Goal: Feedback & Contribution: Contribute content

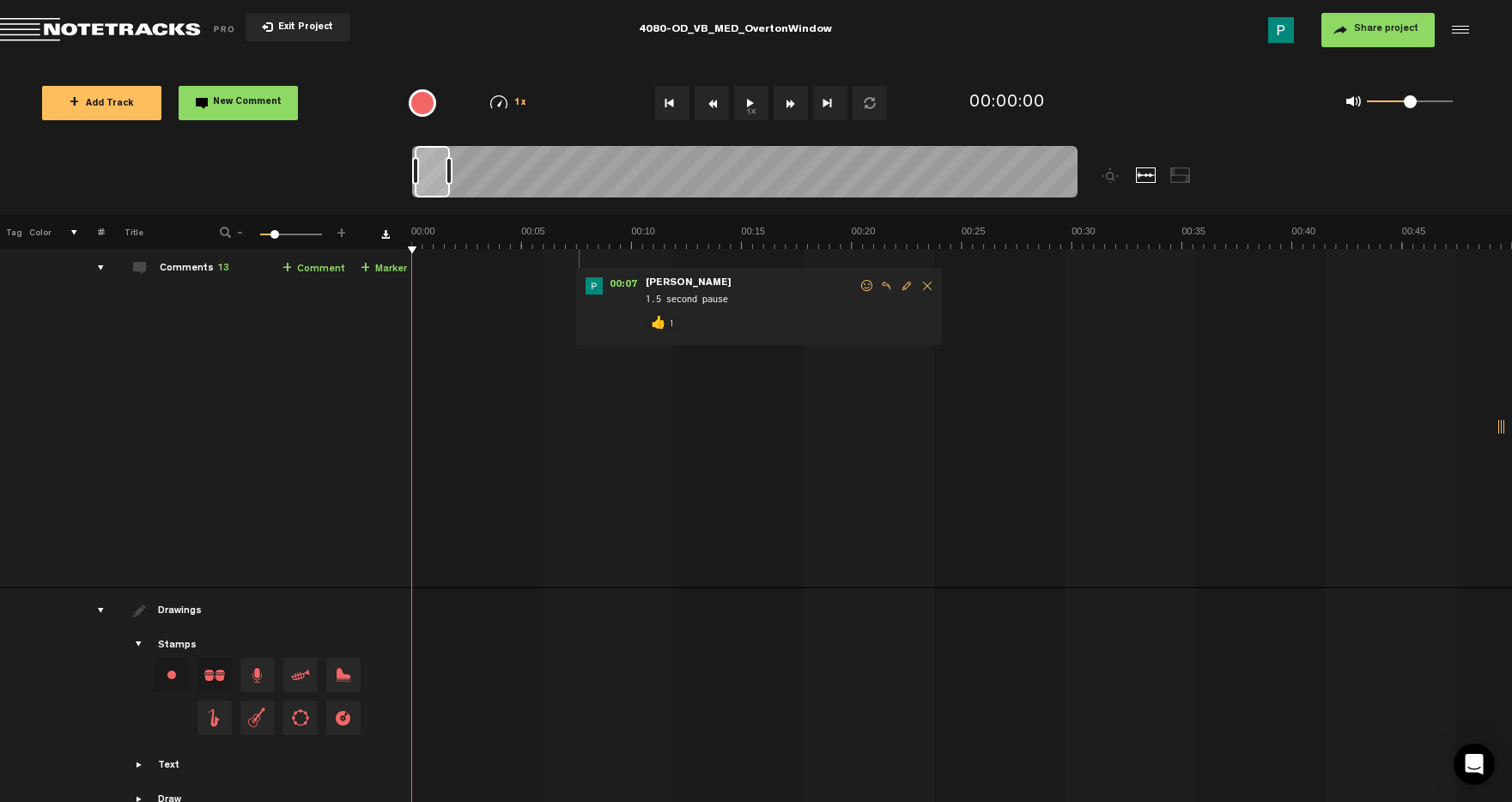
scroll to position [1307, 0]
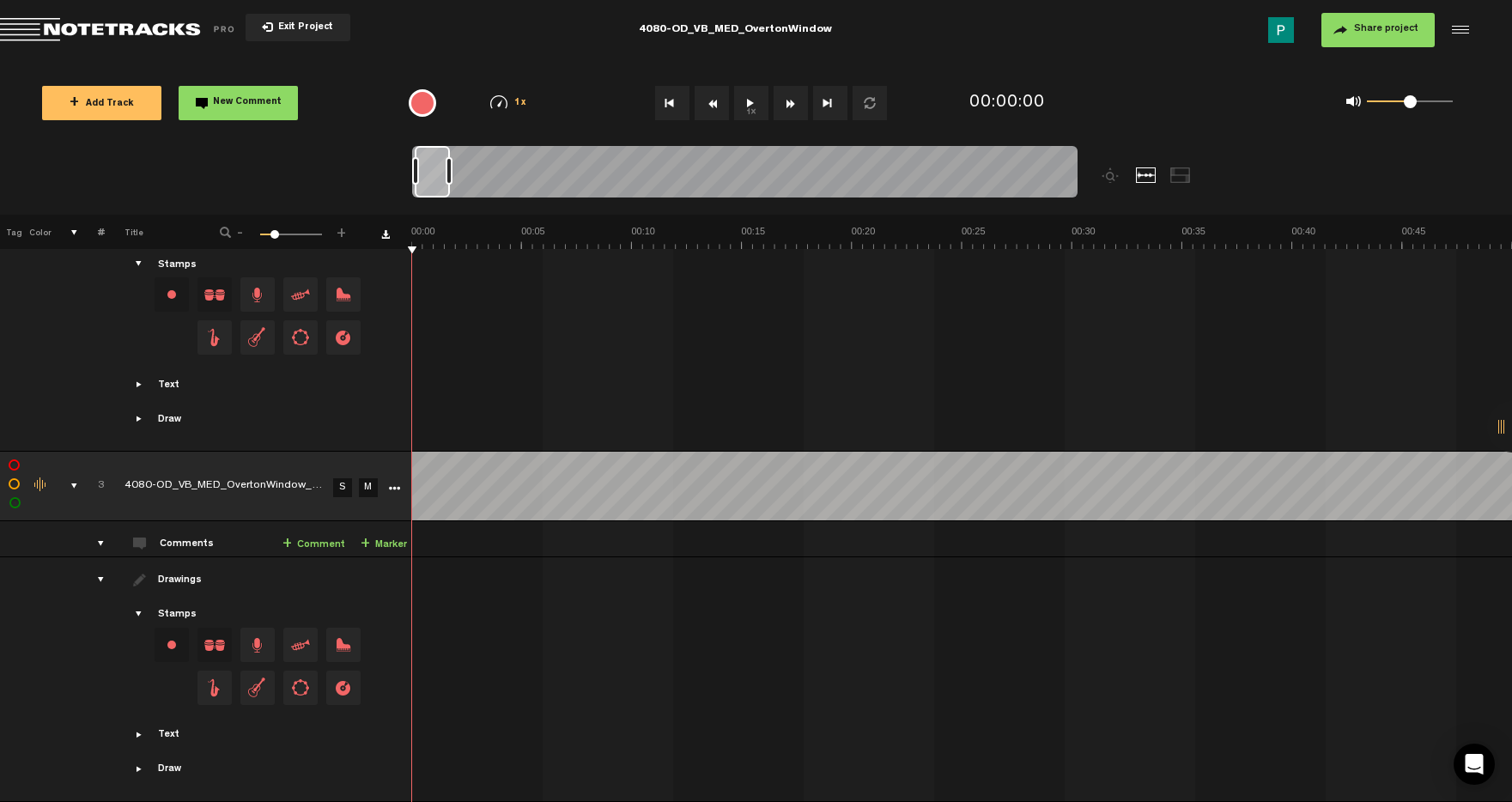
click at [346, 478] on link "S" at bounding box center [342, 487] width 18 height 18
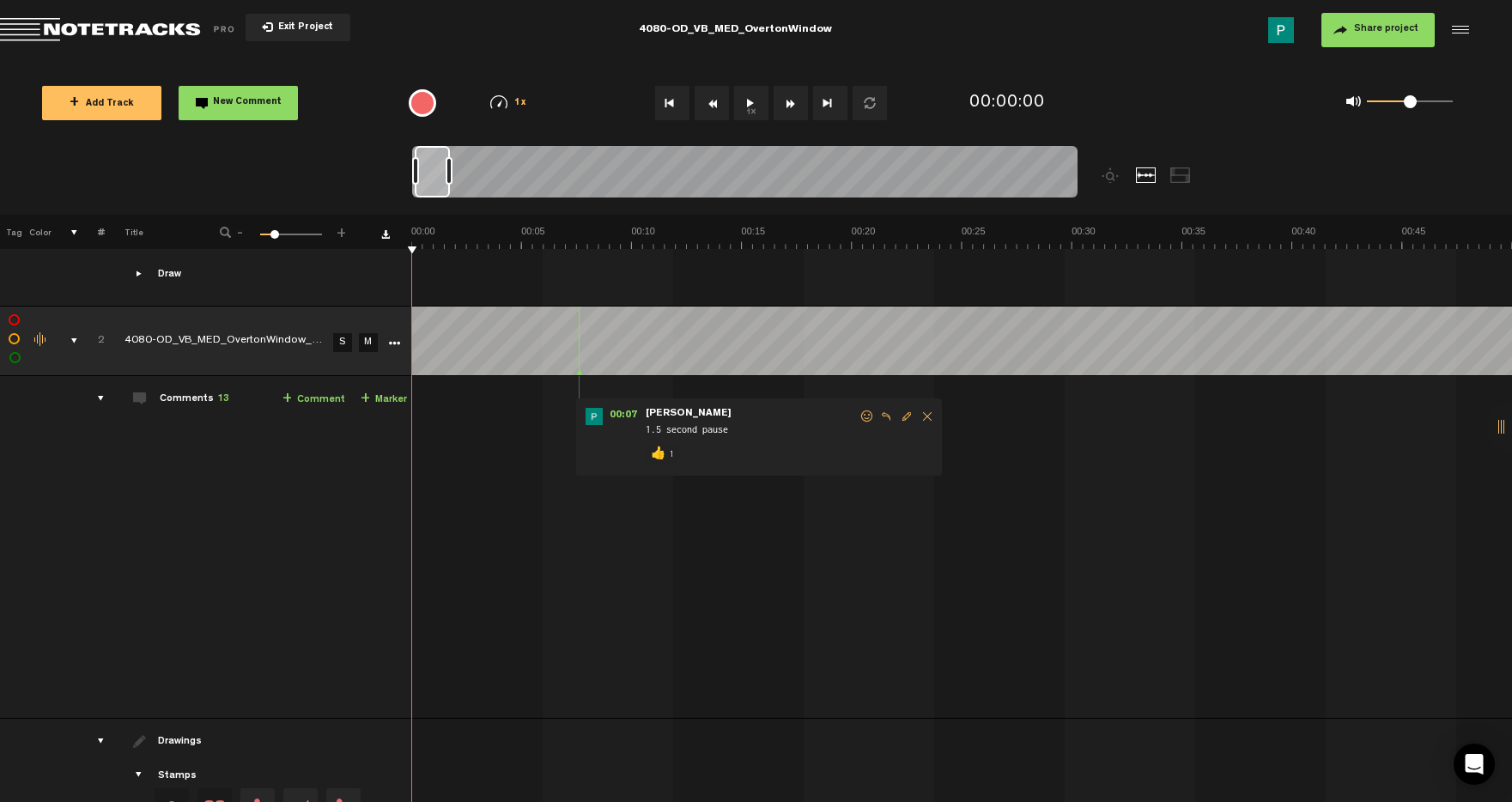
scroll to position [773, 0]
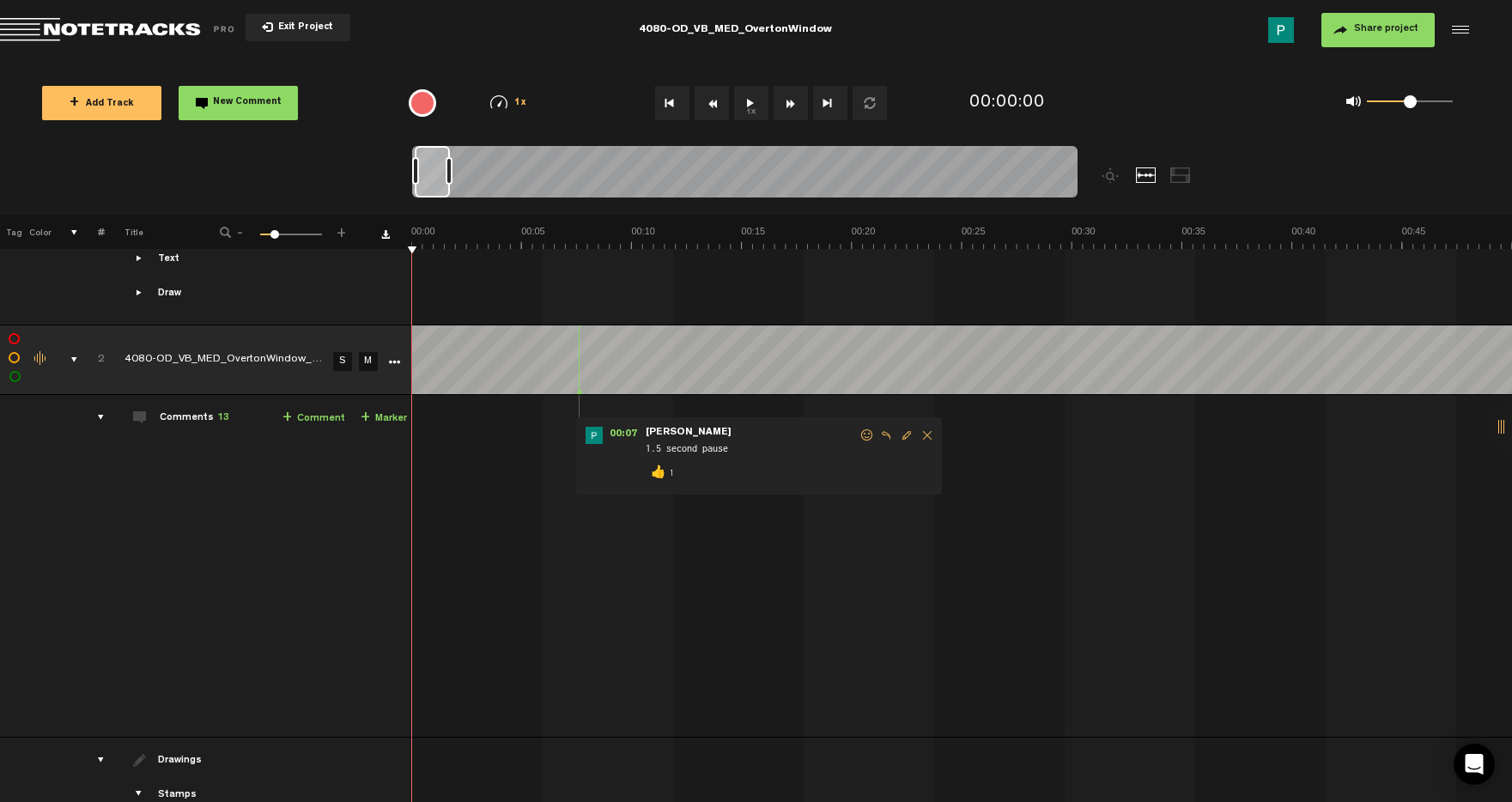
click at [747, 107] on button "1x" at bounding box center [751, 103] width 34 height 34
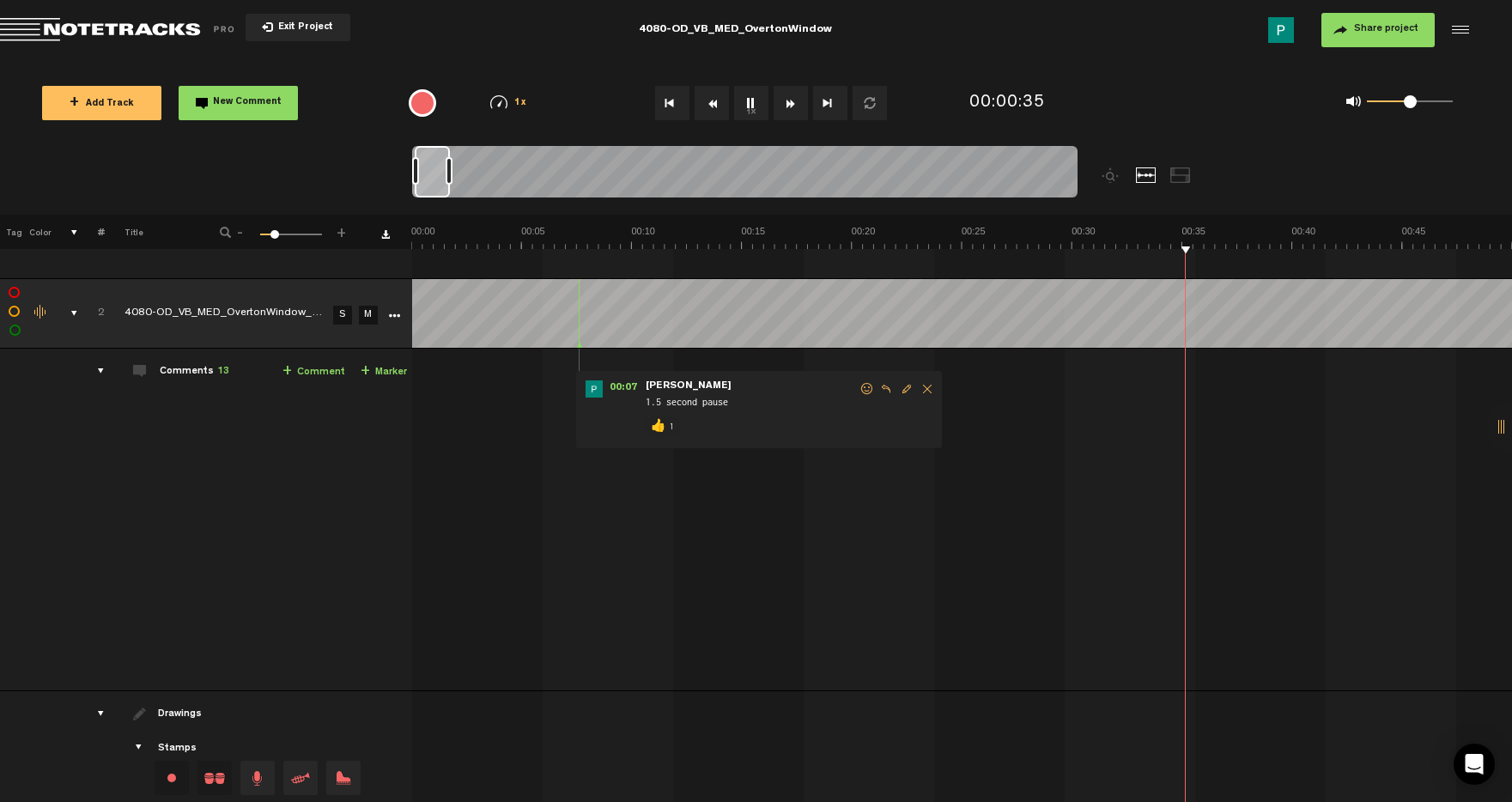
scroll to position [1307, 0]
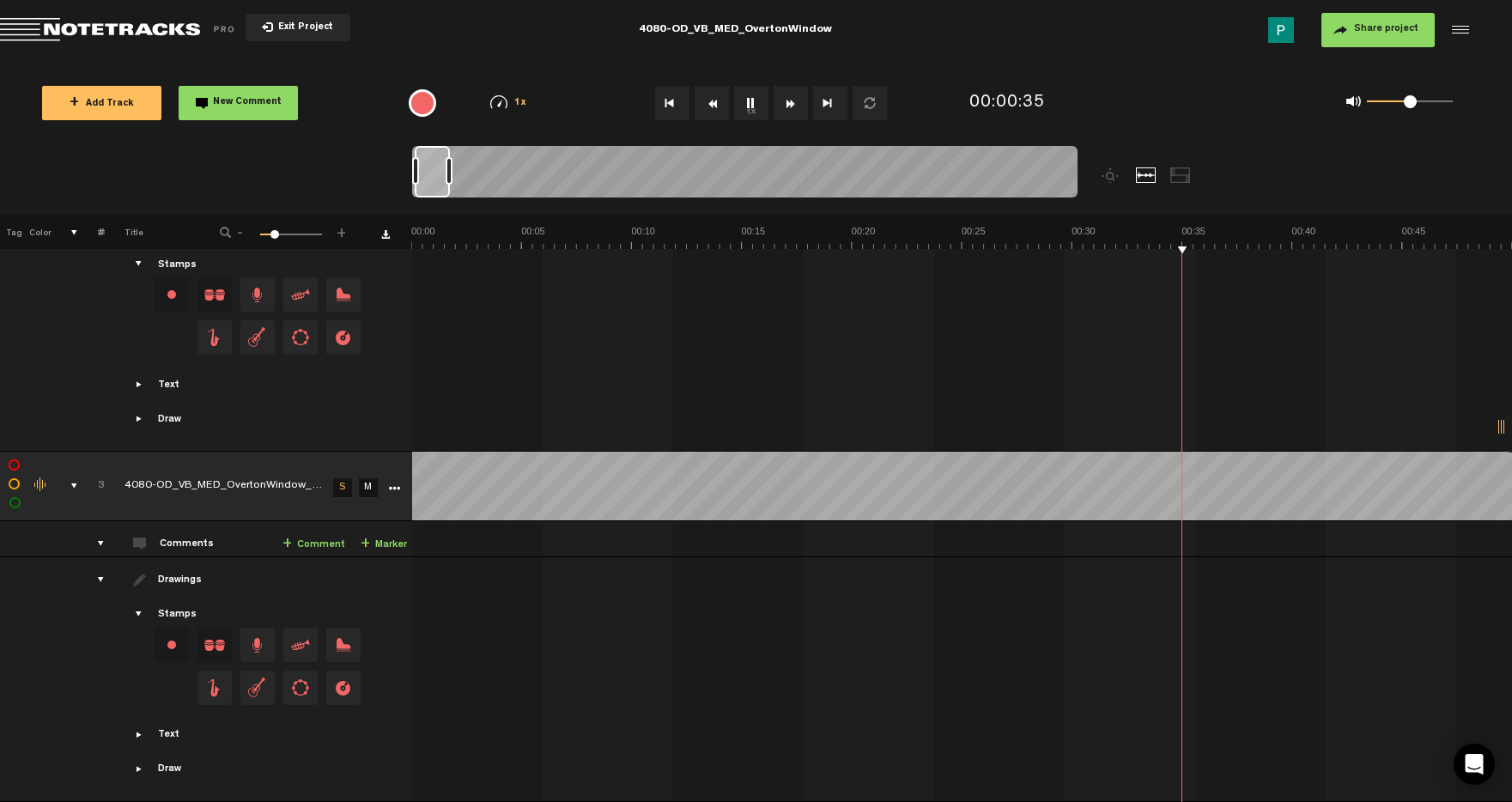
click at [756, 102] on button "1x" at bounding box center [751, 103] width 34 height 34
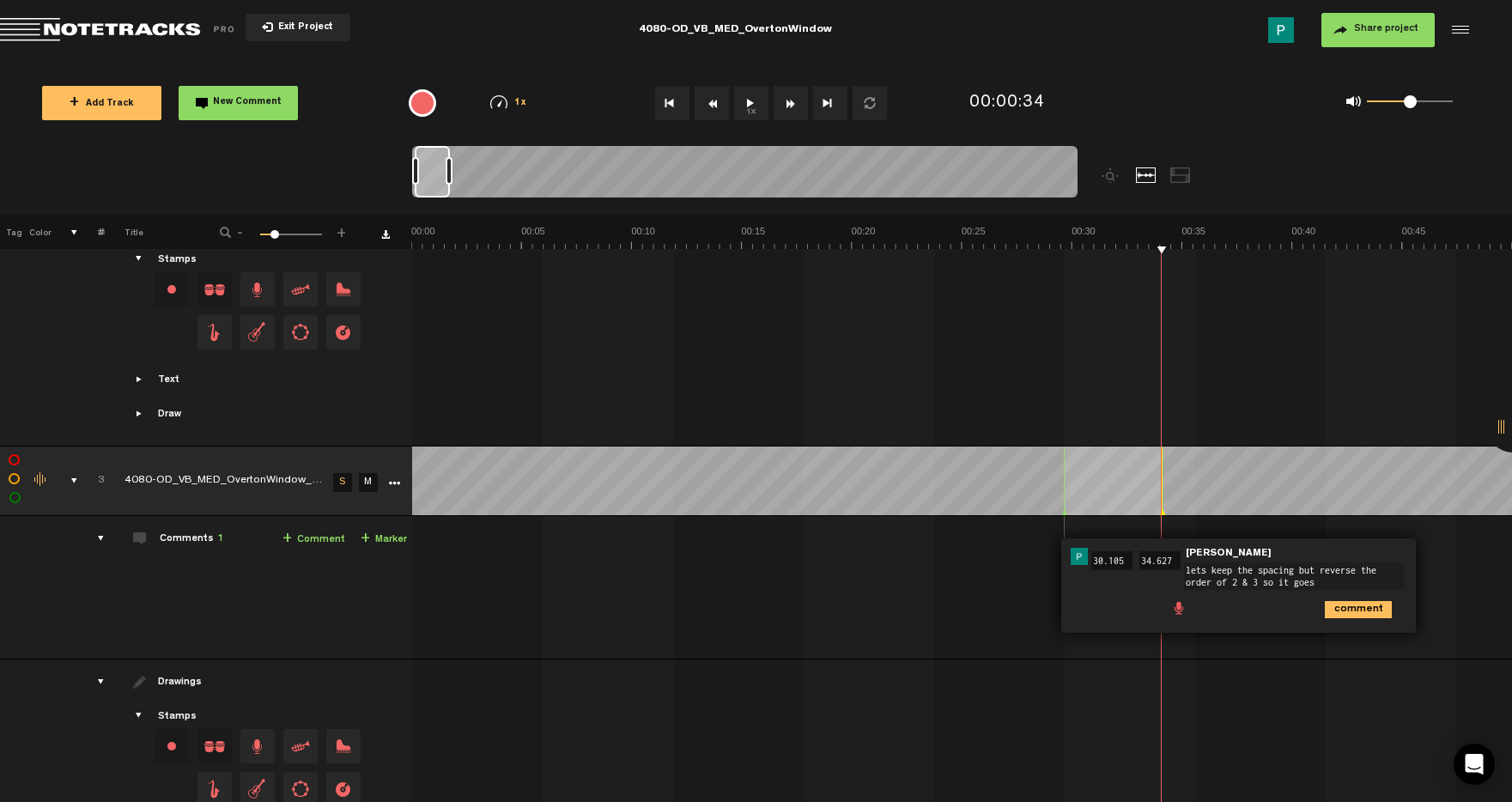
type textarea "lets keep the spacing but reverse the order of 2 & 3 so it goes ""
click at [755, 112] on button "1x" at bounding box center [751, 103] width 34 height 34
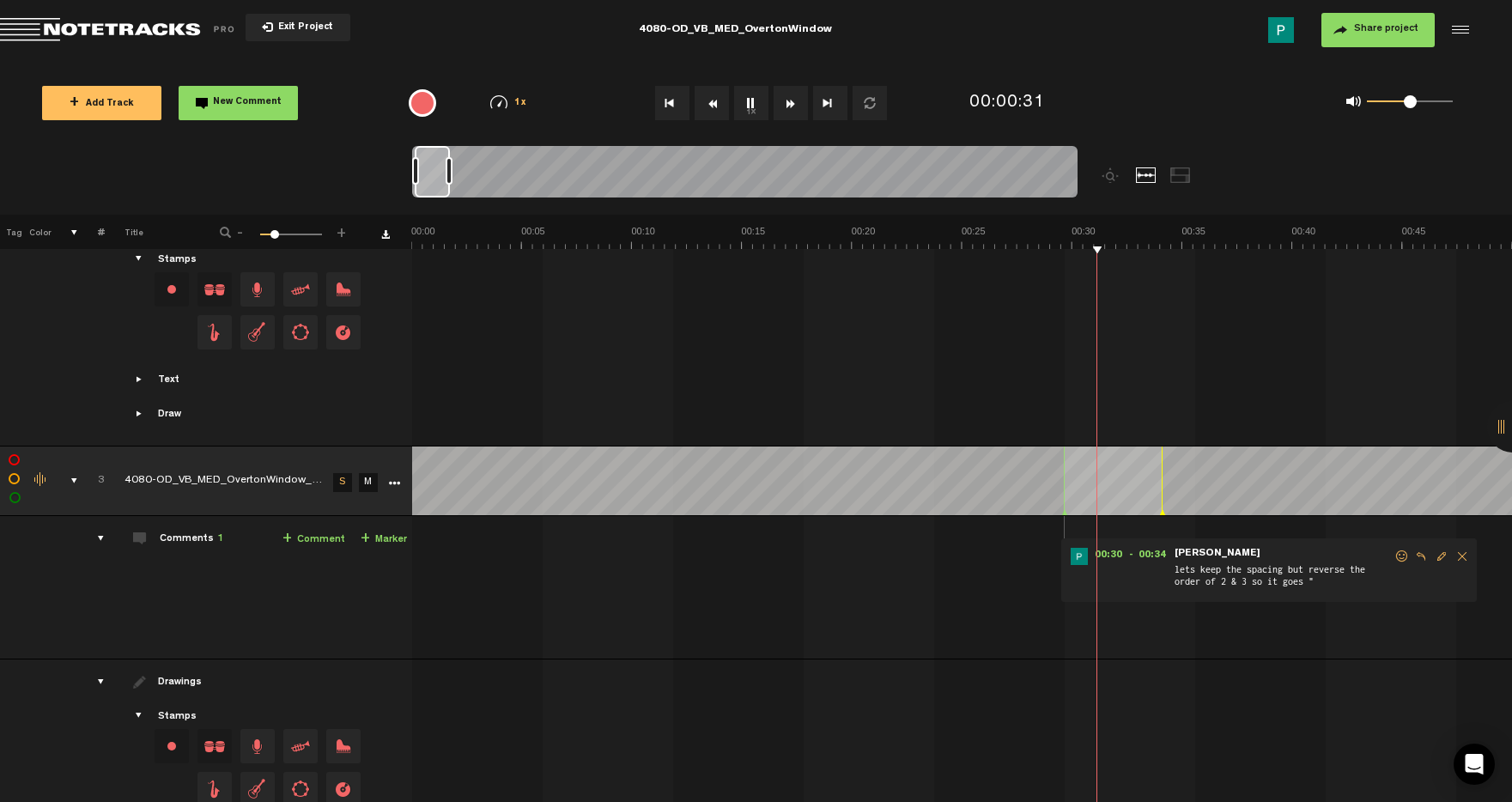
click at [1439, 551] on span "Edit comment" at bounding box center [1442, 556] width 20 height 12
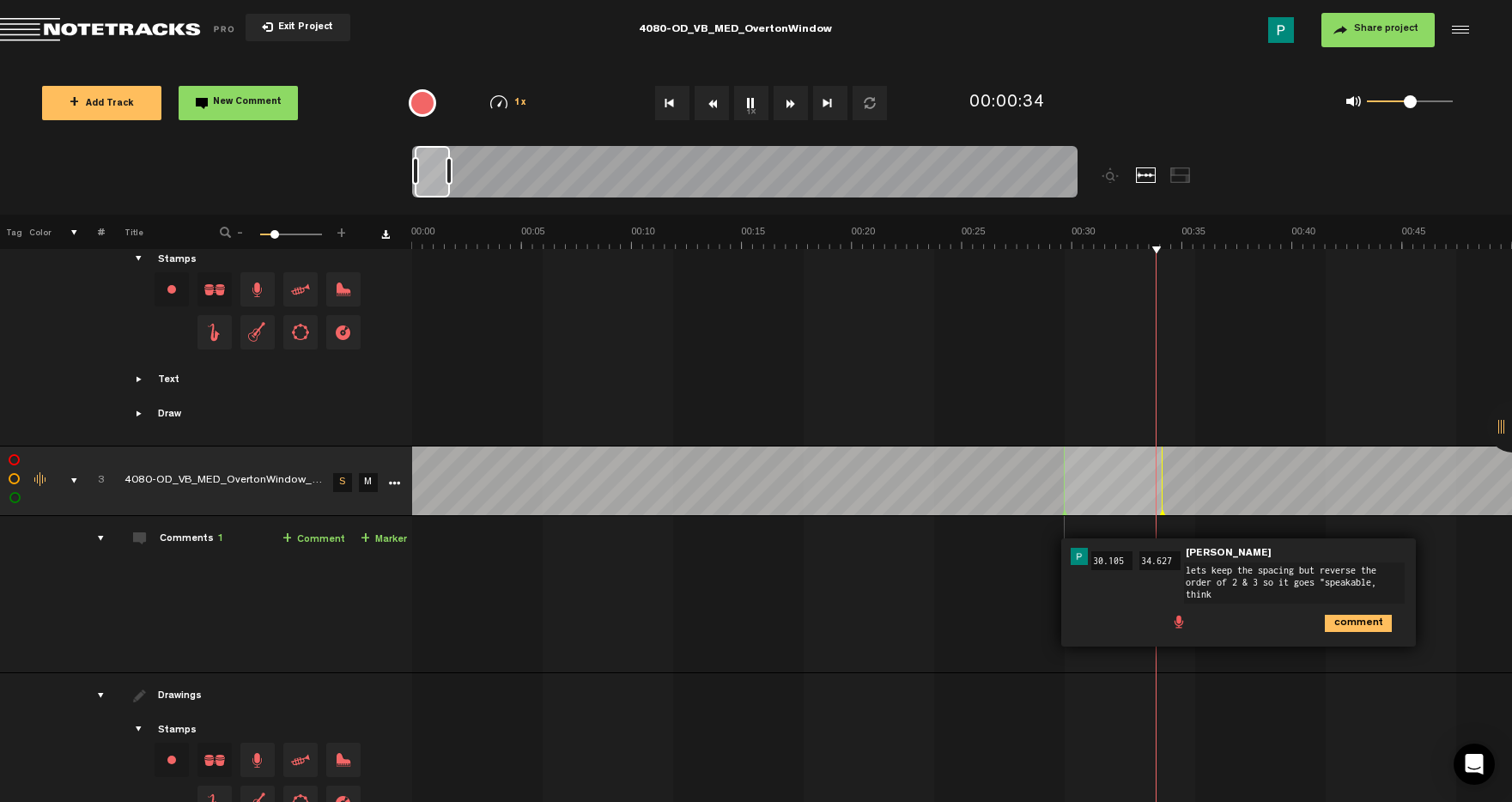
scroll to position [0, 0]
type textarea "lets keep the spacing but reverse the order of 2 & 3 so it goes "speakable, thi…"
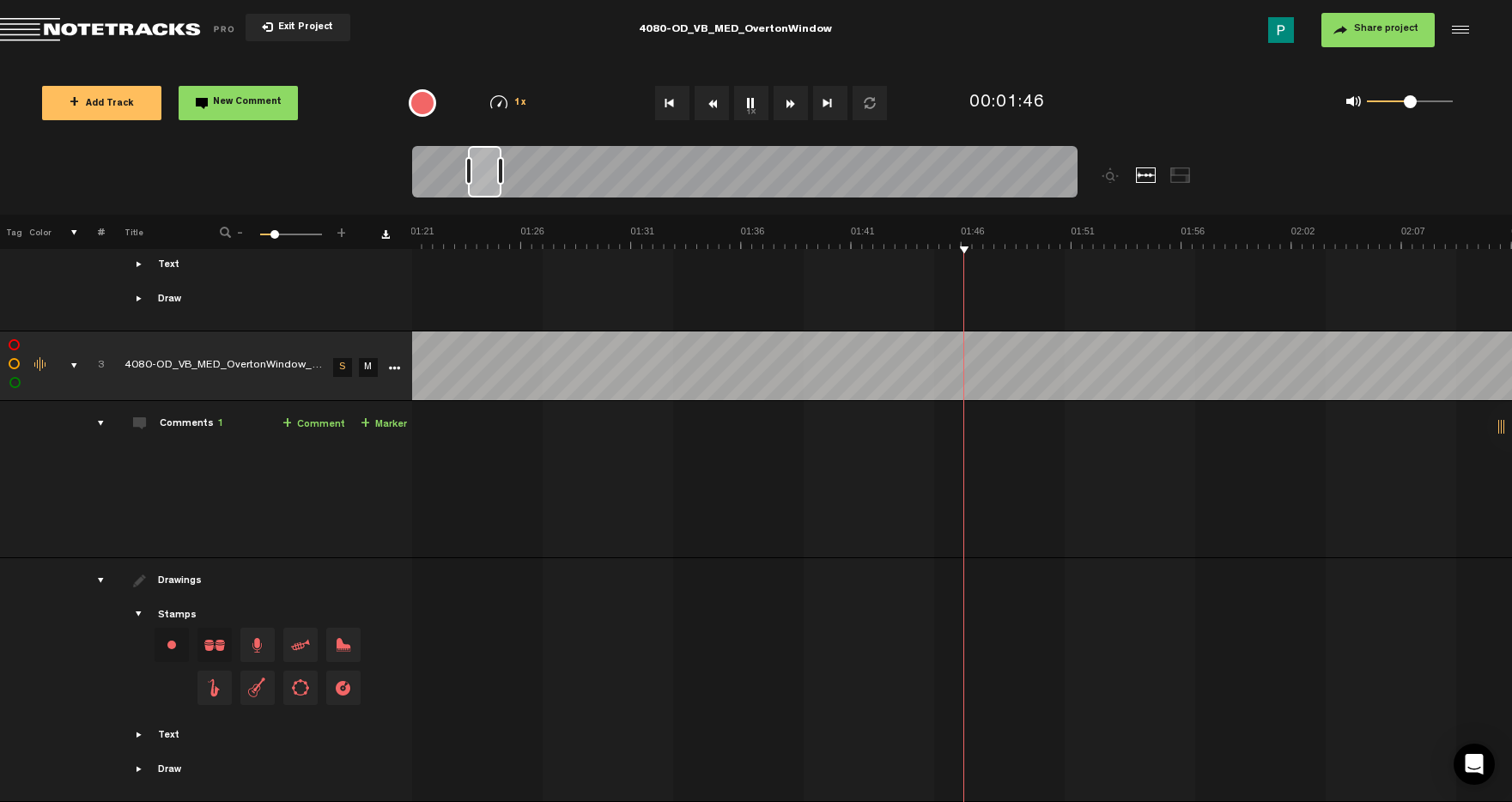
scroll to position [0, 1762]
type textarea "cut pause in half"
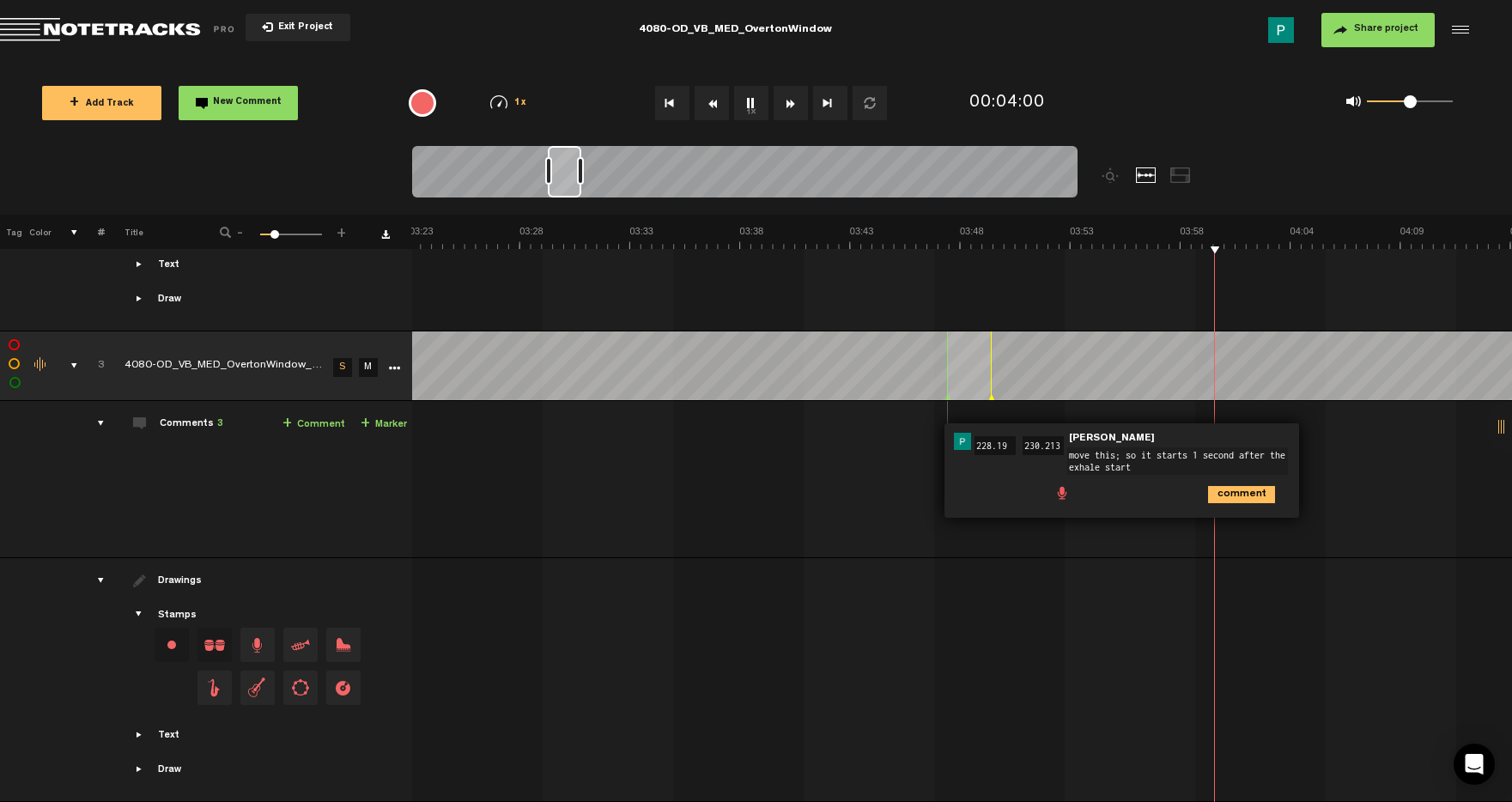
type textarea "move this; so it starts 1 second after the exhale starts"
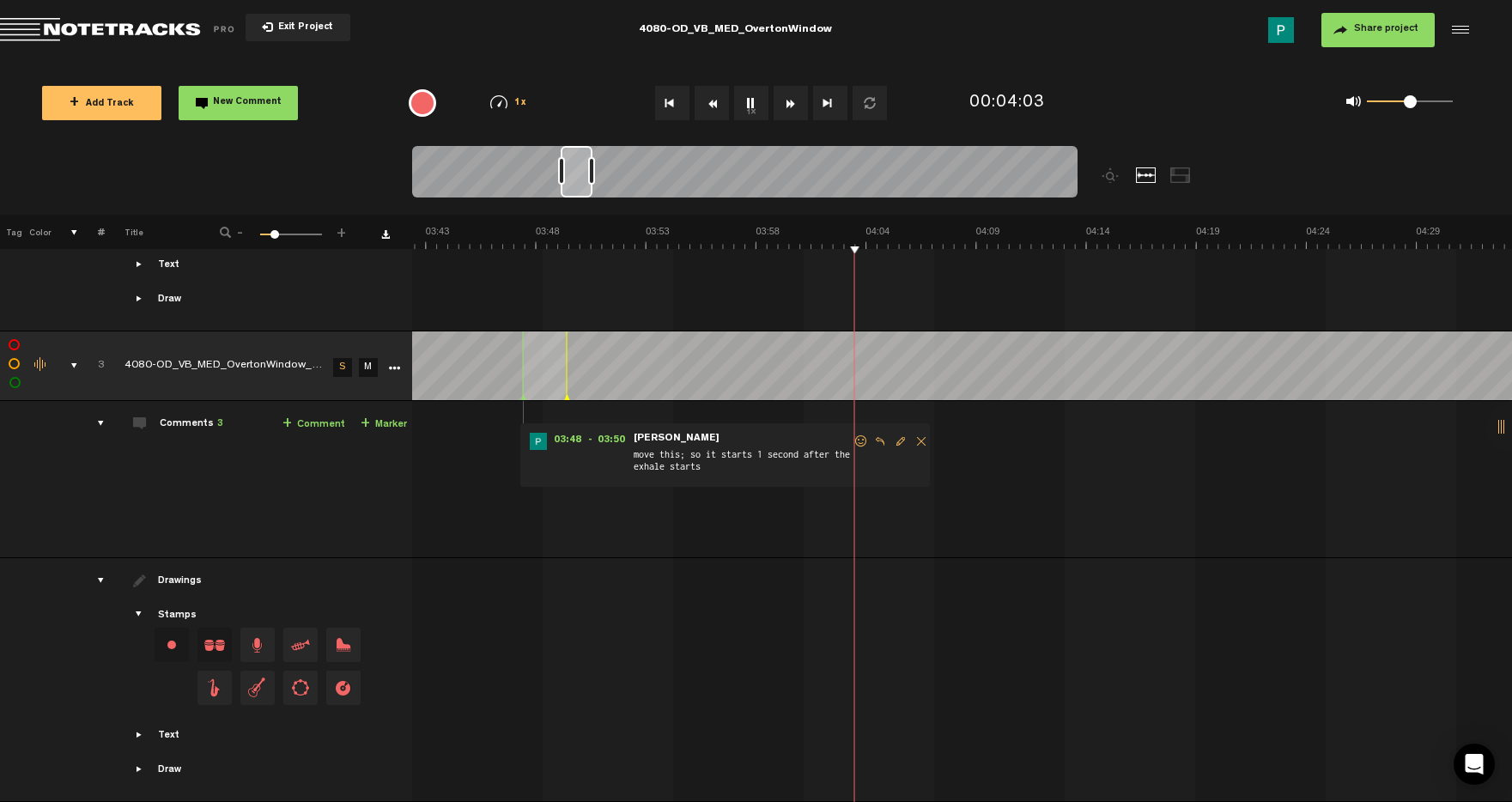
drag, startPoint x: 556, startPoint y: 180, endPoint x: 569, endPoint y: 180, distance: 13.0
click at [569, 180] on div at bounding box center [577, 172] width 32 height 52
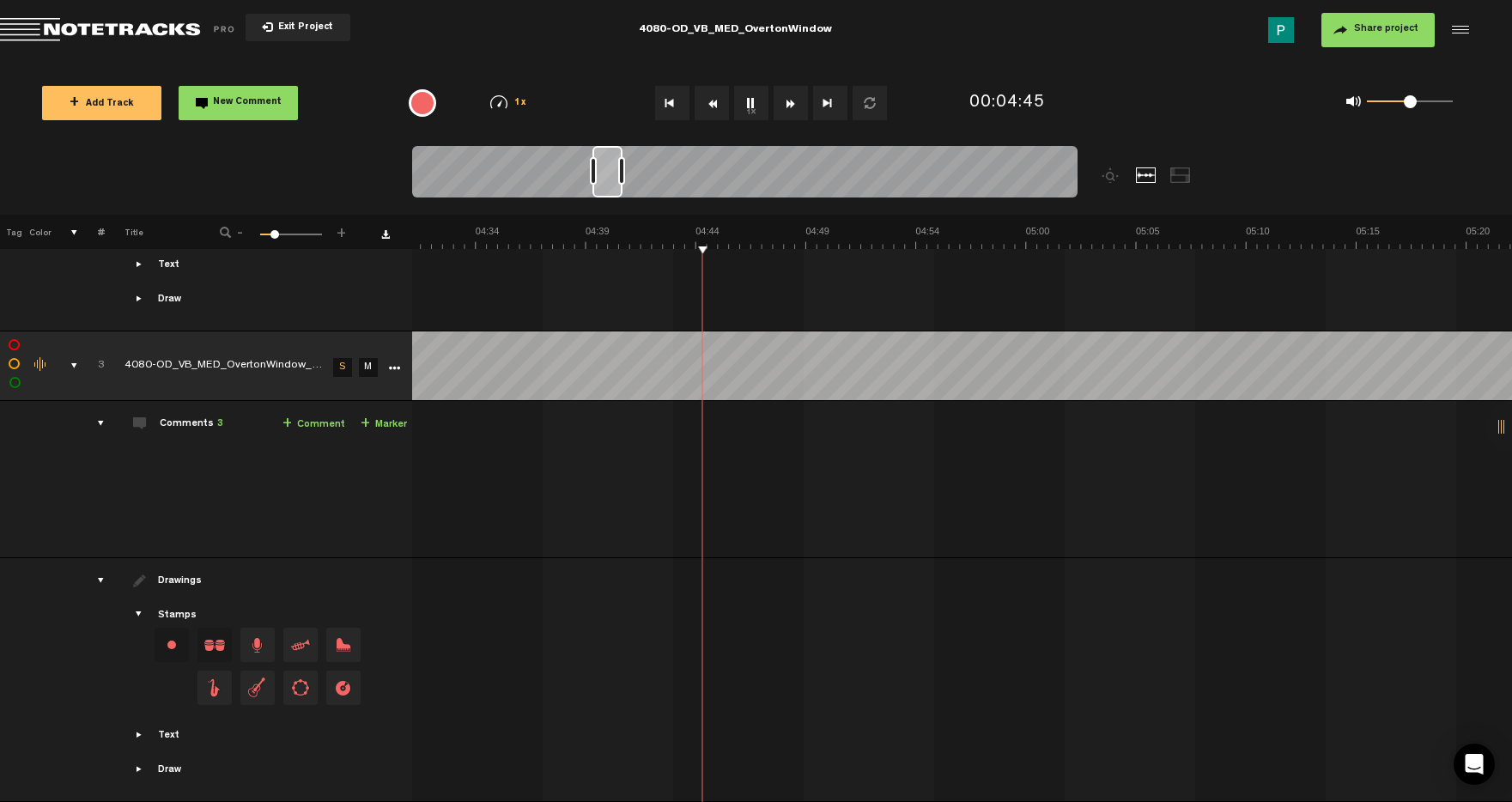
scroll to position [0, 5881]
drag, startPoint x: 596, startPoint y: 183, endPoint x: 615, endPoint y: 181, distance: 19.1
click at [615, 181] on div at bounding box center [608, 172] width 30 height 52
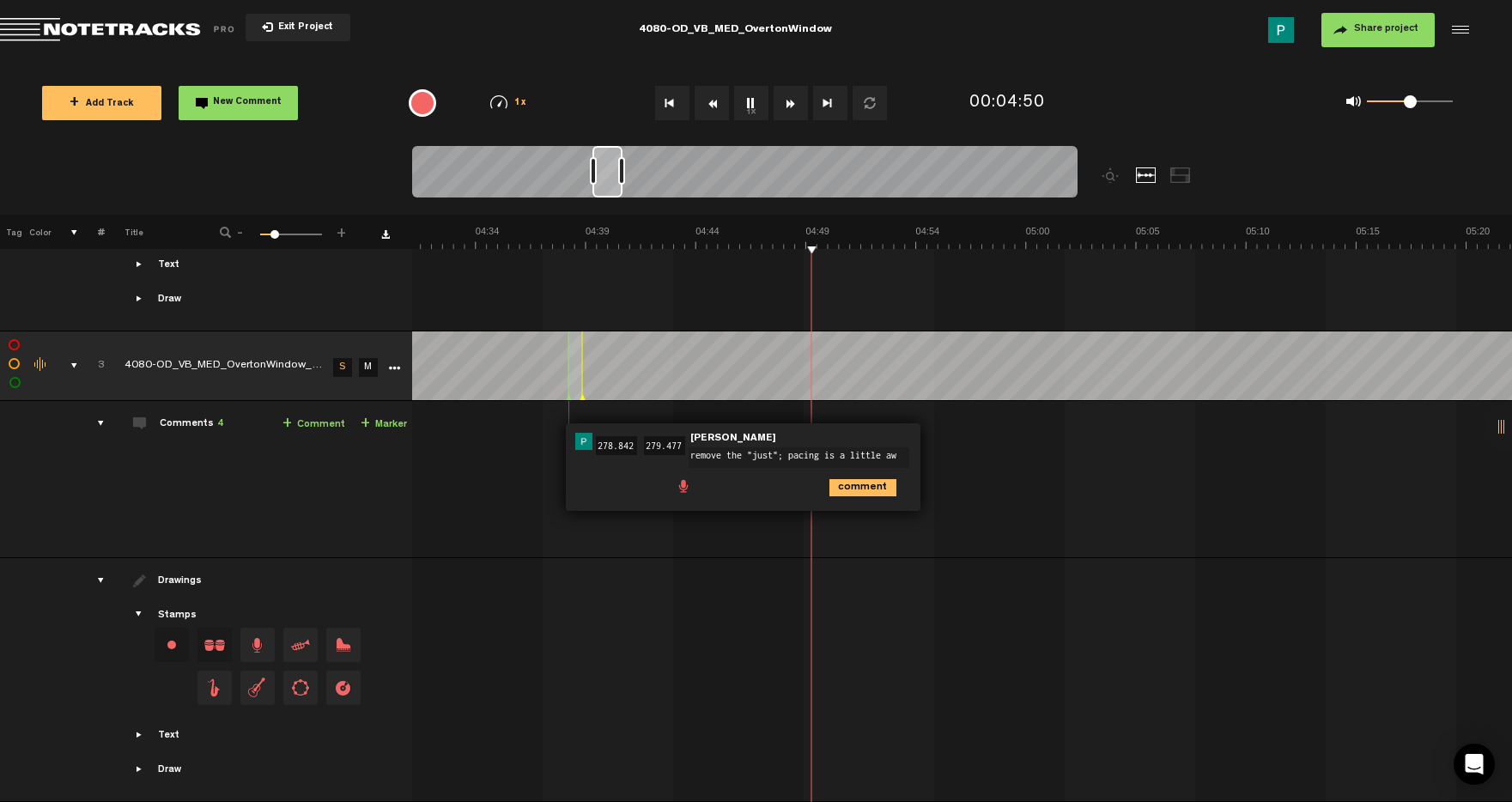
scroll to position [0, 0]
type textarea "remove the "just"; pacing is a little awkward"
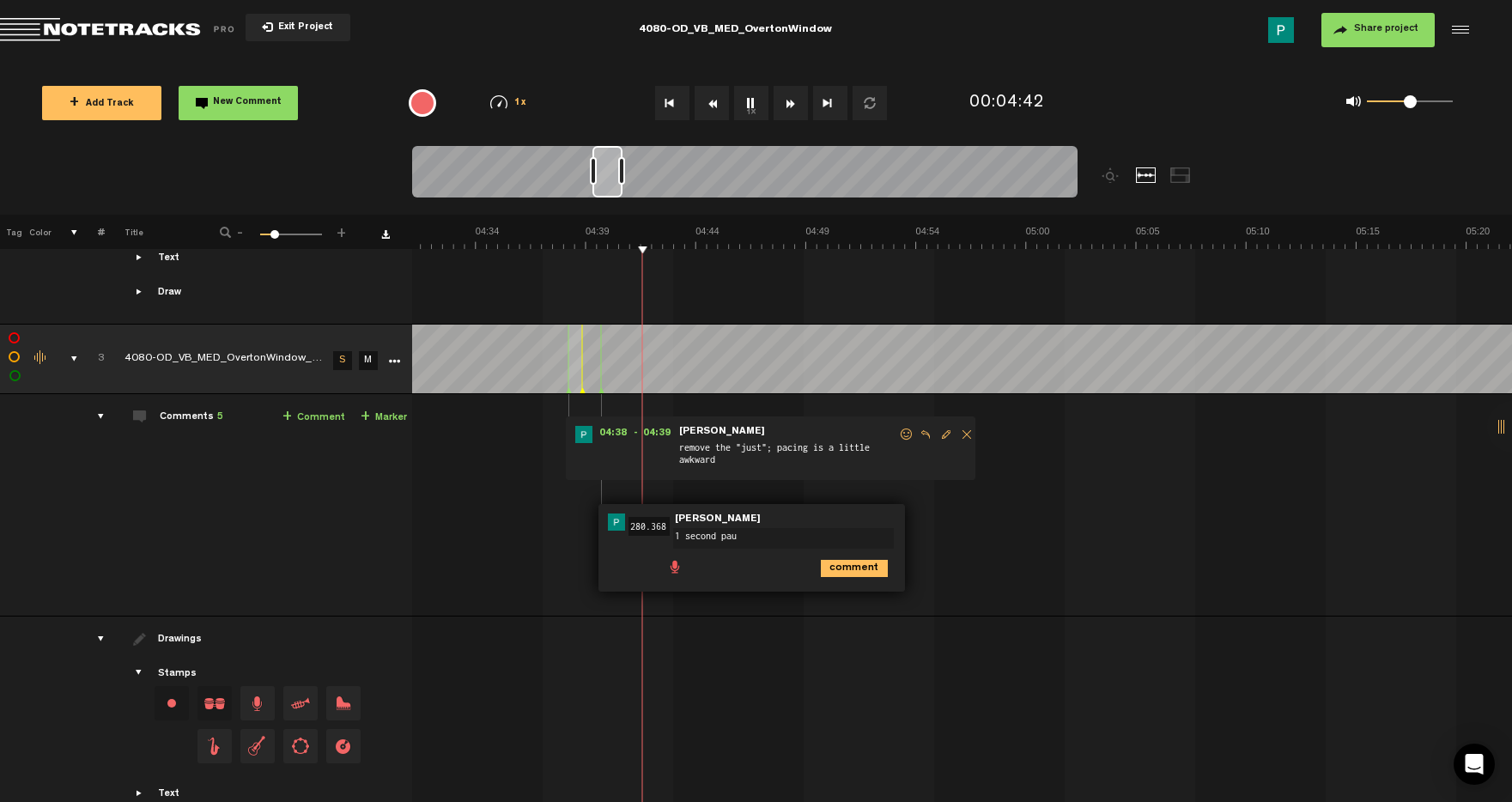
type textarea "1 second paus"
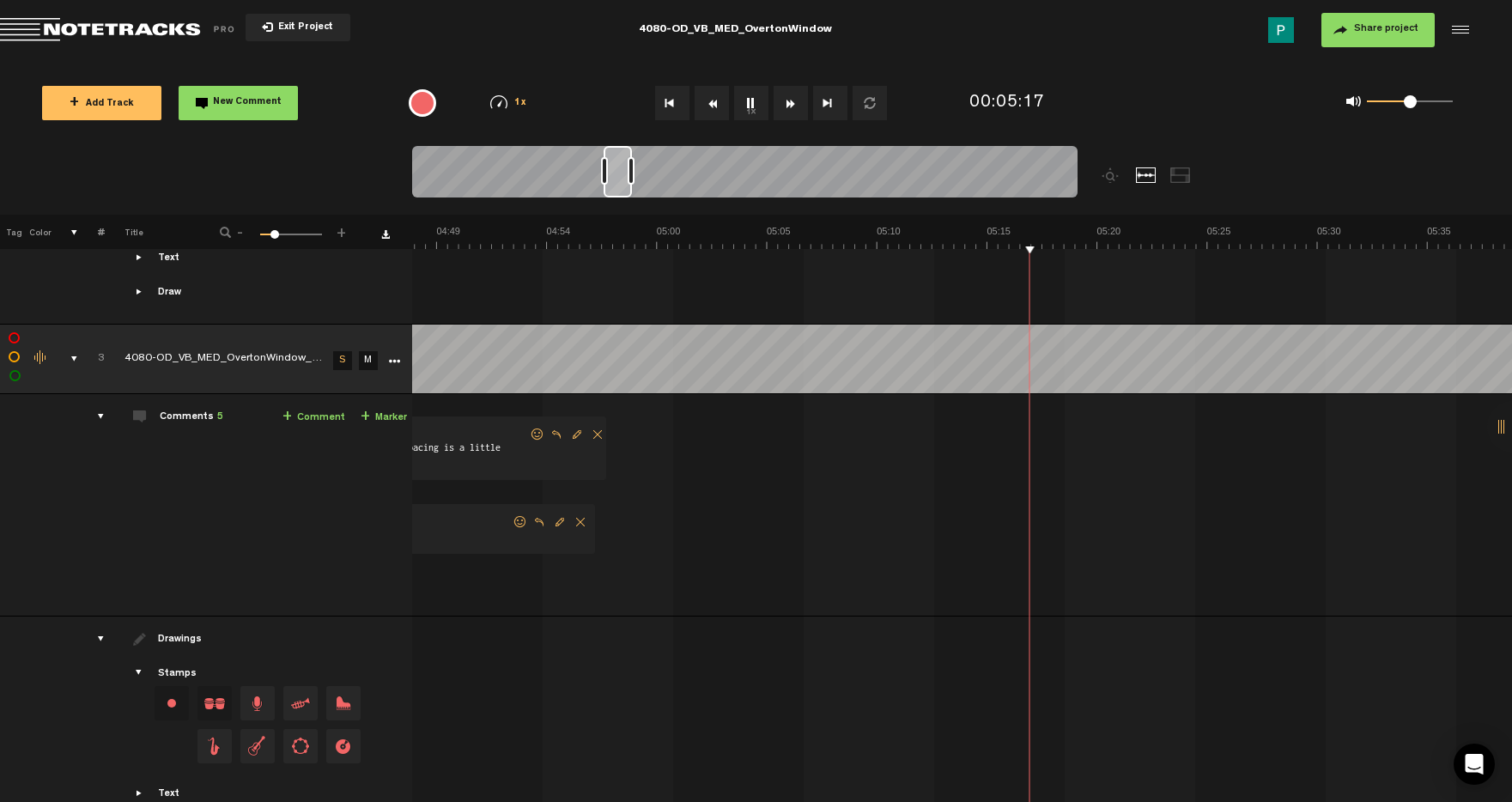
scroll to position [0, 6250]
drag, startPoint x: 607, startPoint y: 182, endPoint x: 618, endPoint y: 179, distance: 11.4
click at [618, 179] on div at bounding box center [617, 172] width 28 height 52
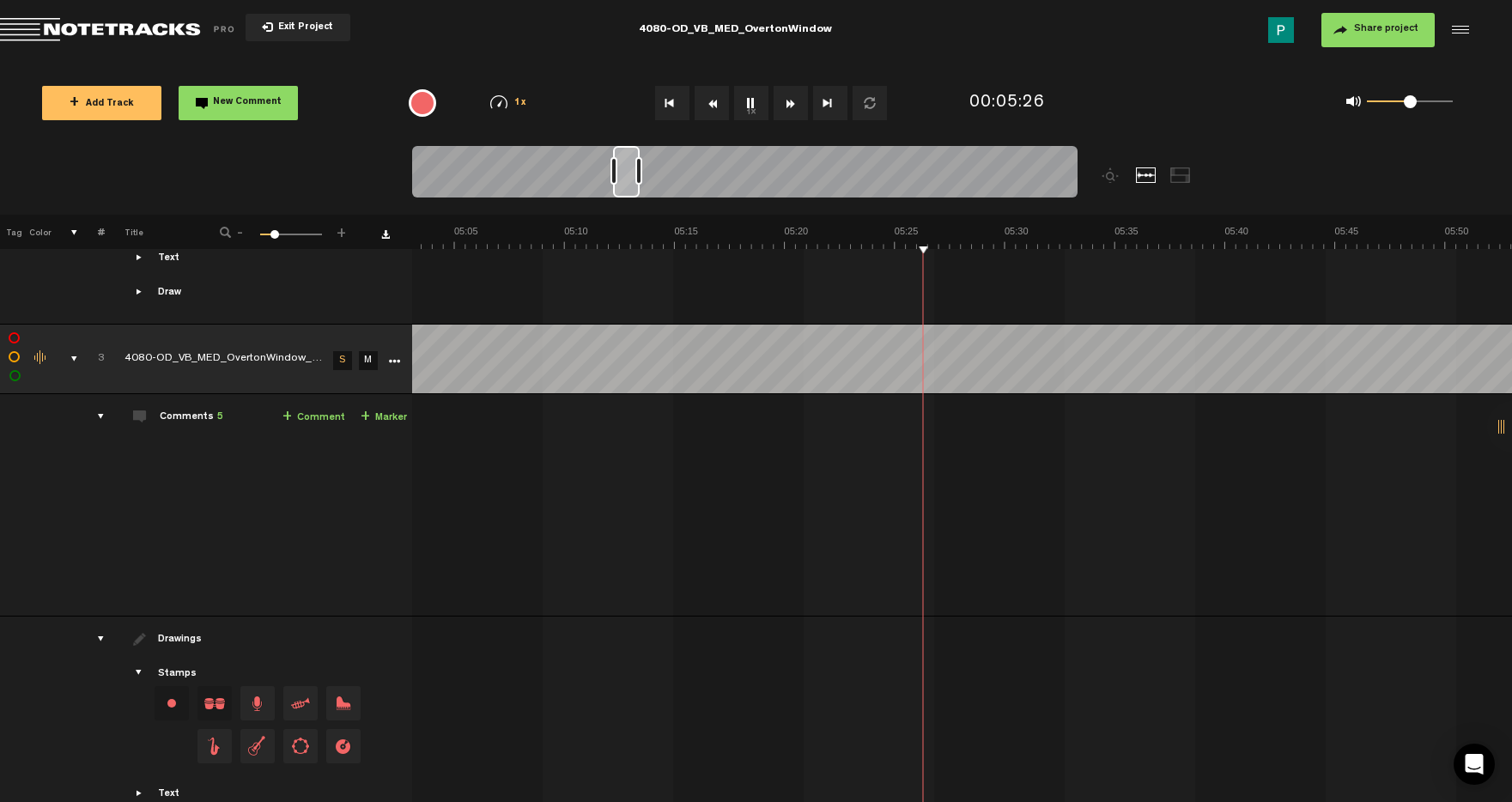
drag, startPoint x: 617, startPoint y: 188, endPoint x: 627, endPoint y: 185, distance: 10.4
click at [627, 185] on div at bounding box center [626, 172] width 26 height 52
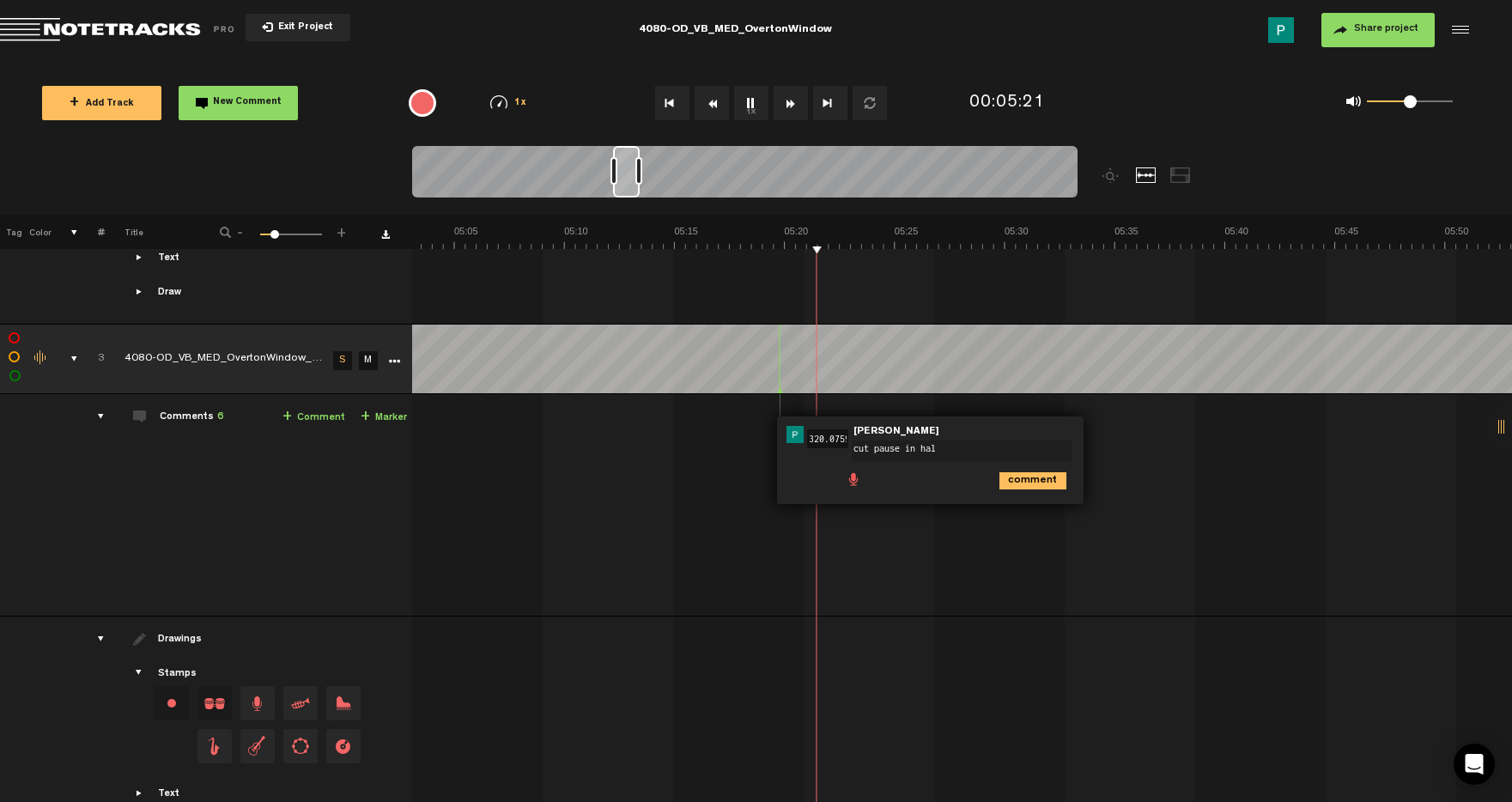
type textarea "cut pause in half"
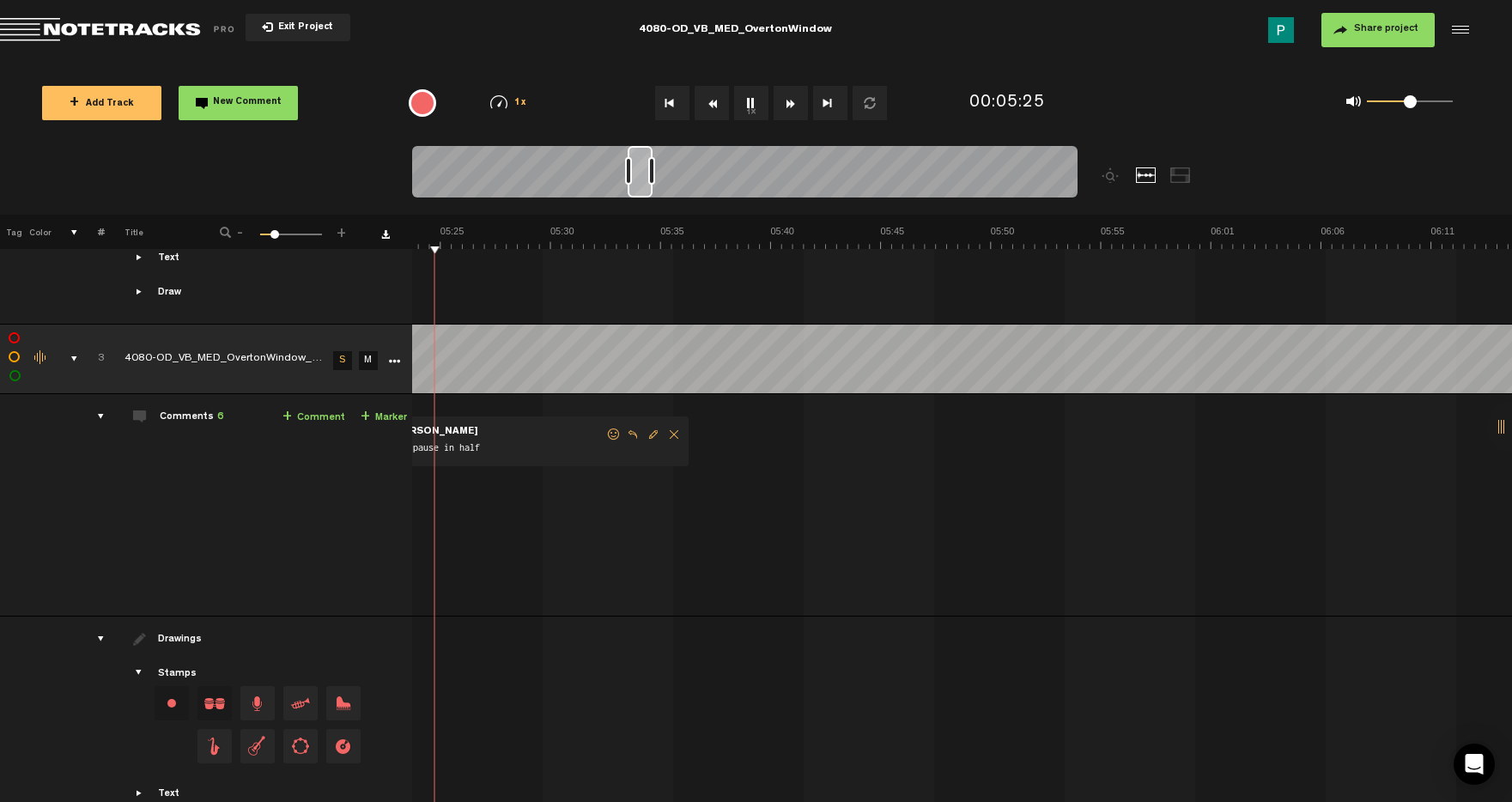
scroll to position [0, 6931]
drag, startPoint x: 625, startPoint y: 185, endPoint x: 639, endPoint y: 184, distance: 14.0
click at [639, 184] on div at bounding box center [640, 172] width 25 height 52
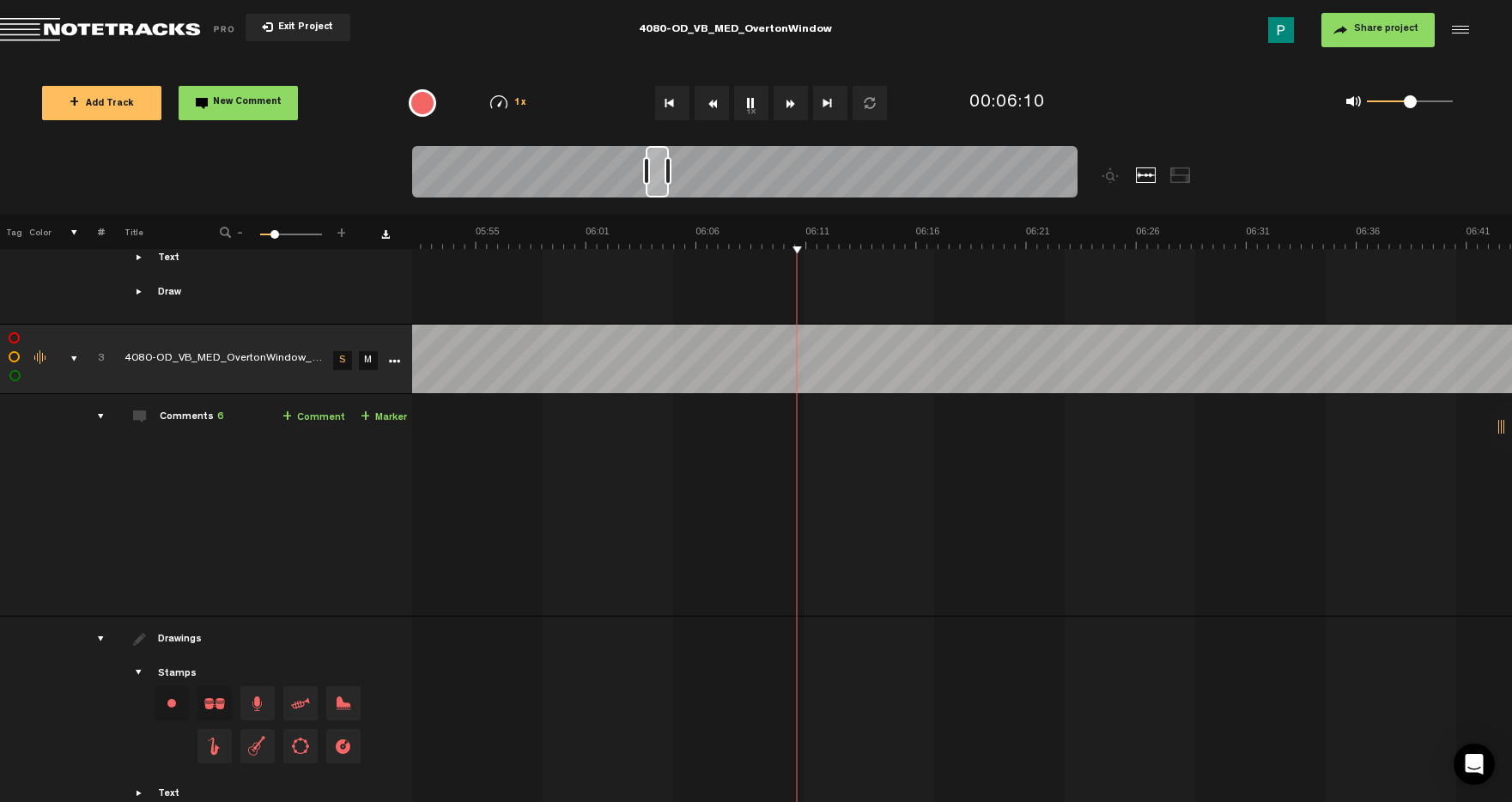
scroll to position [0, 7641]
click at [663, 189] on div at bounding box center [657, 172] width 23 height 52
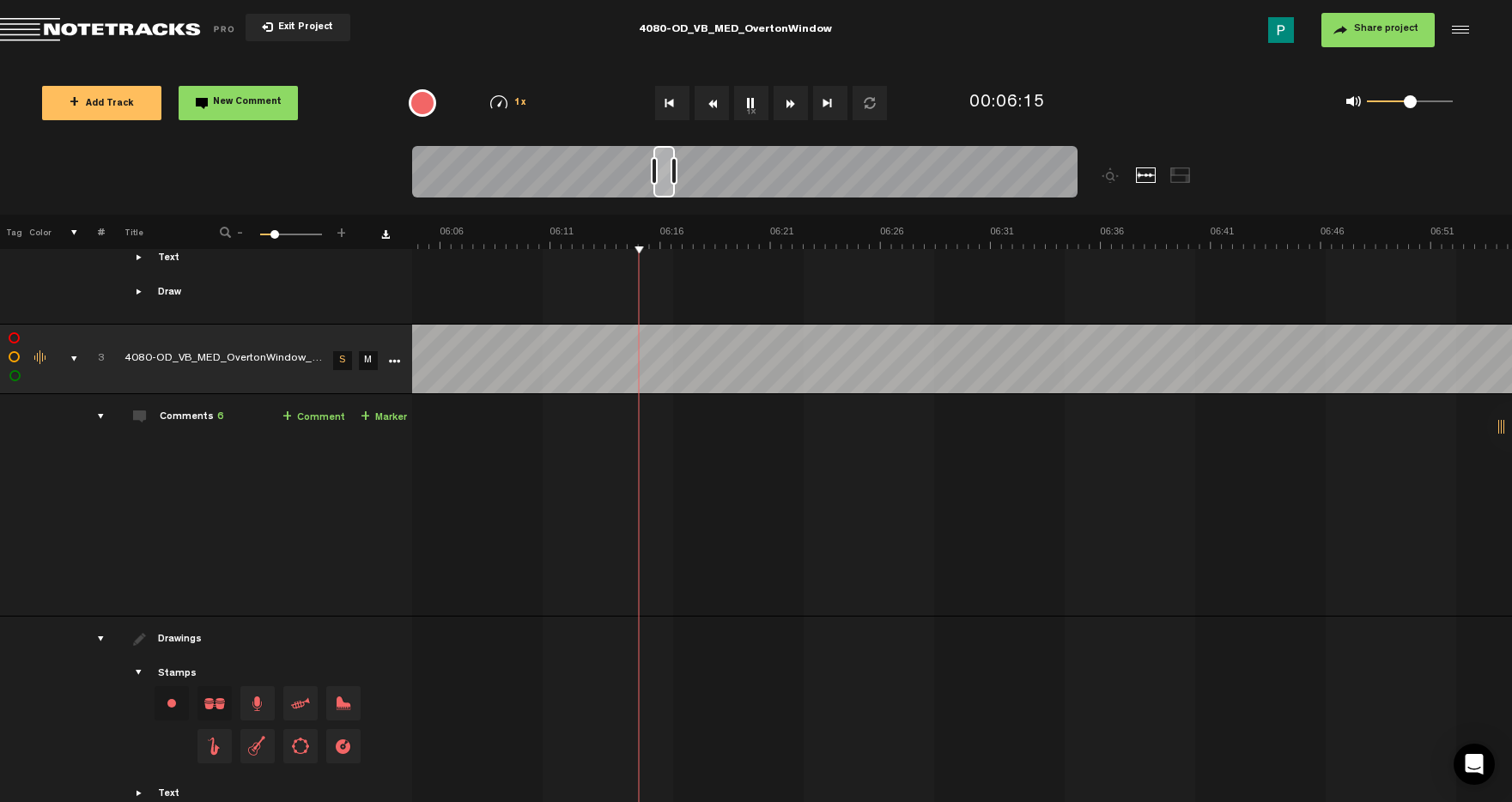
scroll to position [0, 7897]
click at [666, 181] on div at bounding box center [664, 172] width 21 height 52
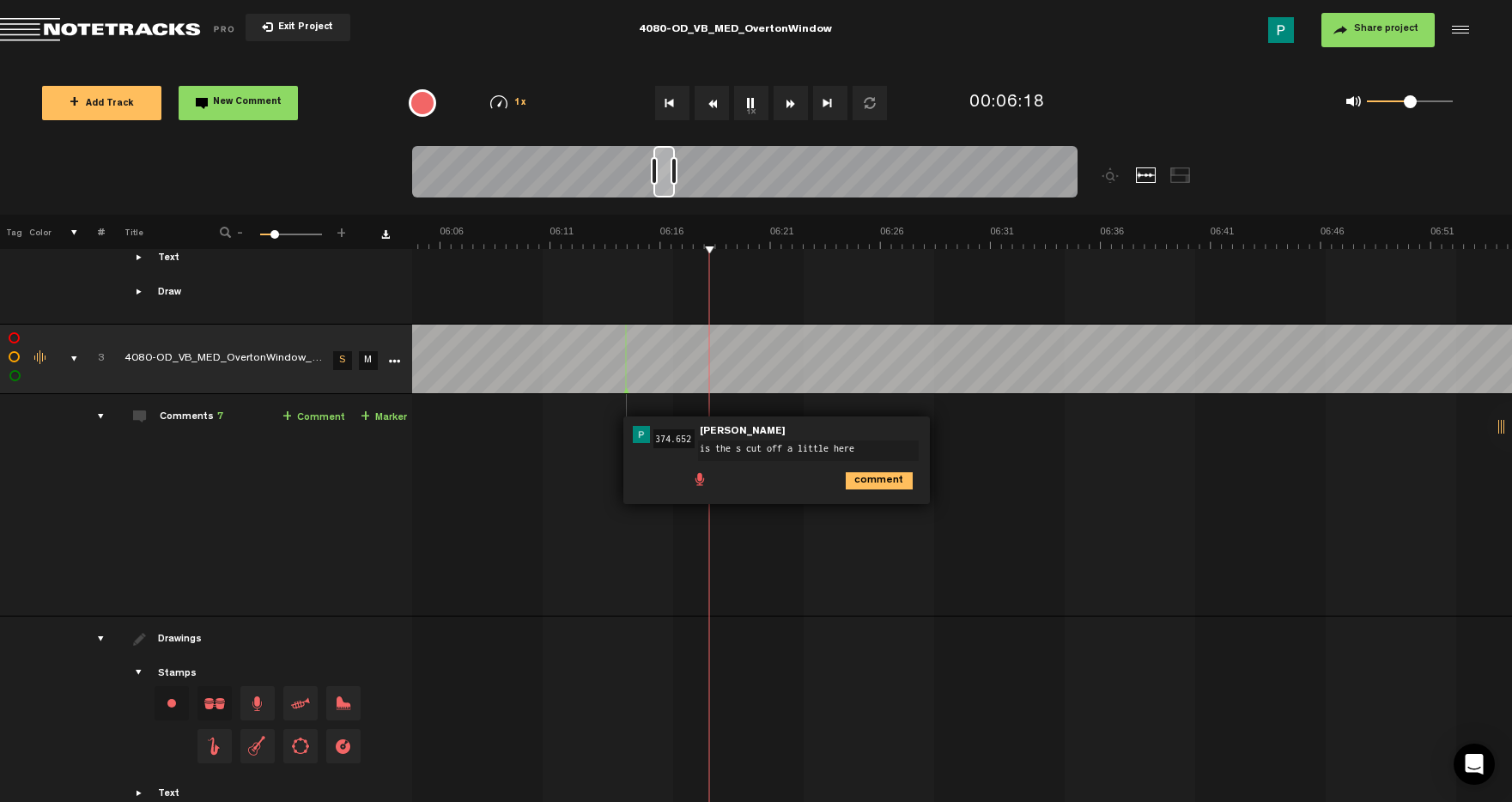
type textarea "is the s cut off a little here?"
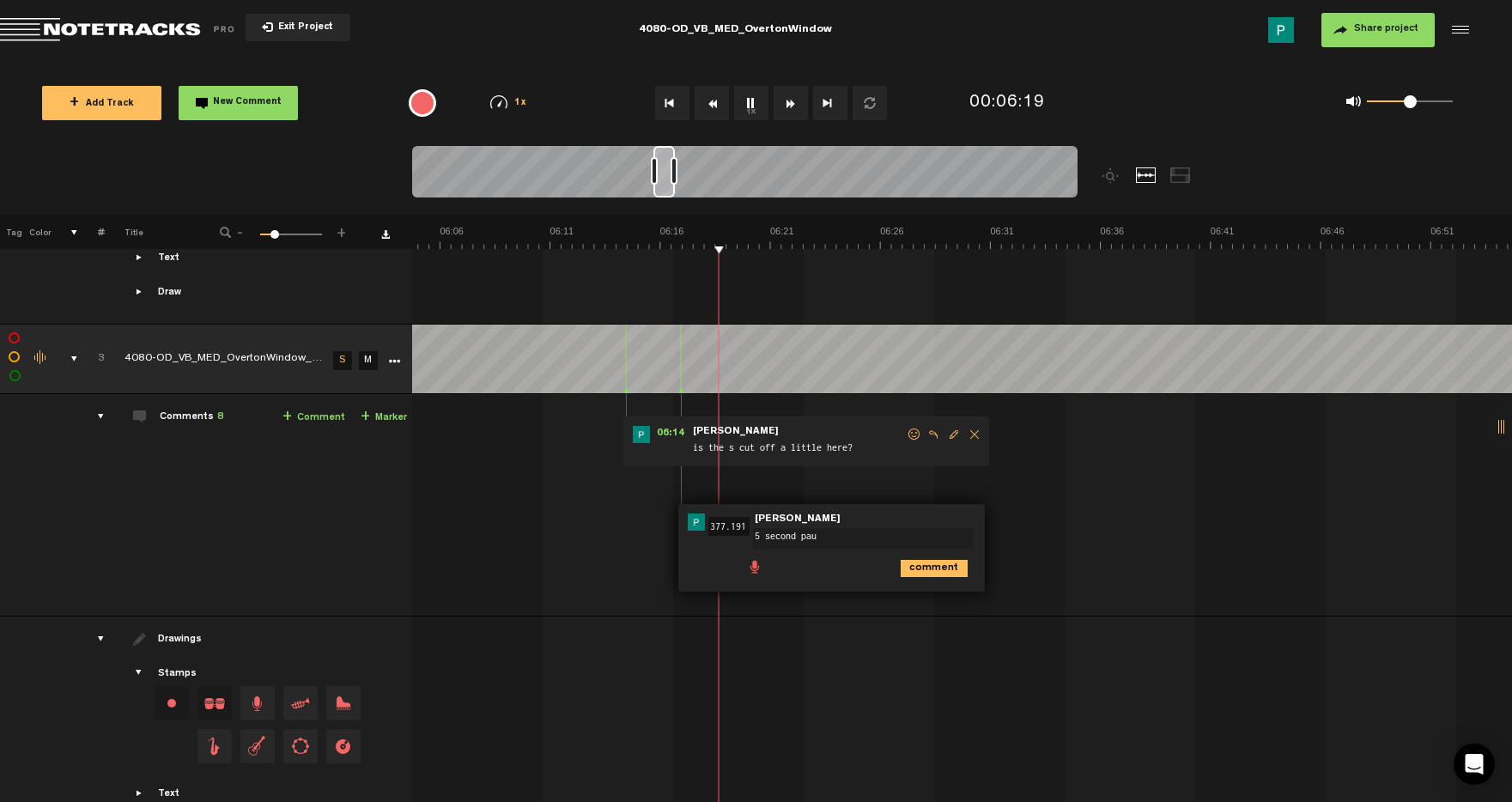
type textarea "5 second paus"
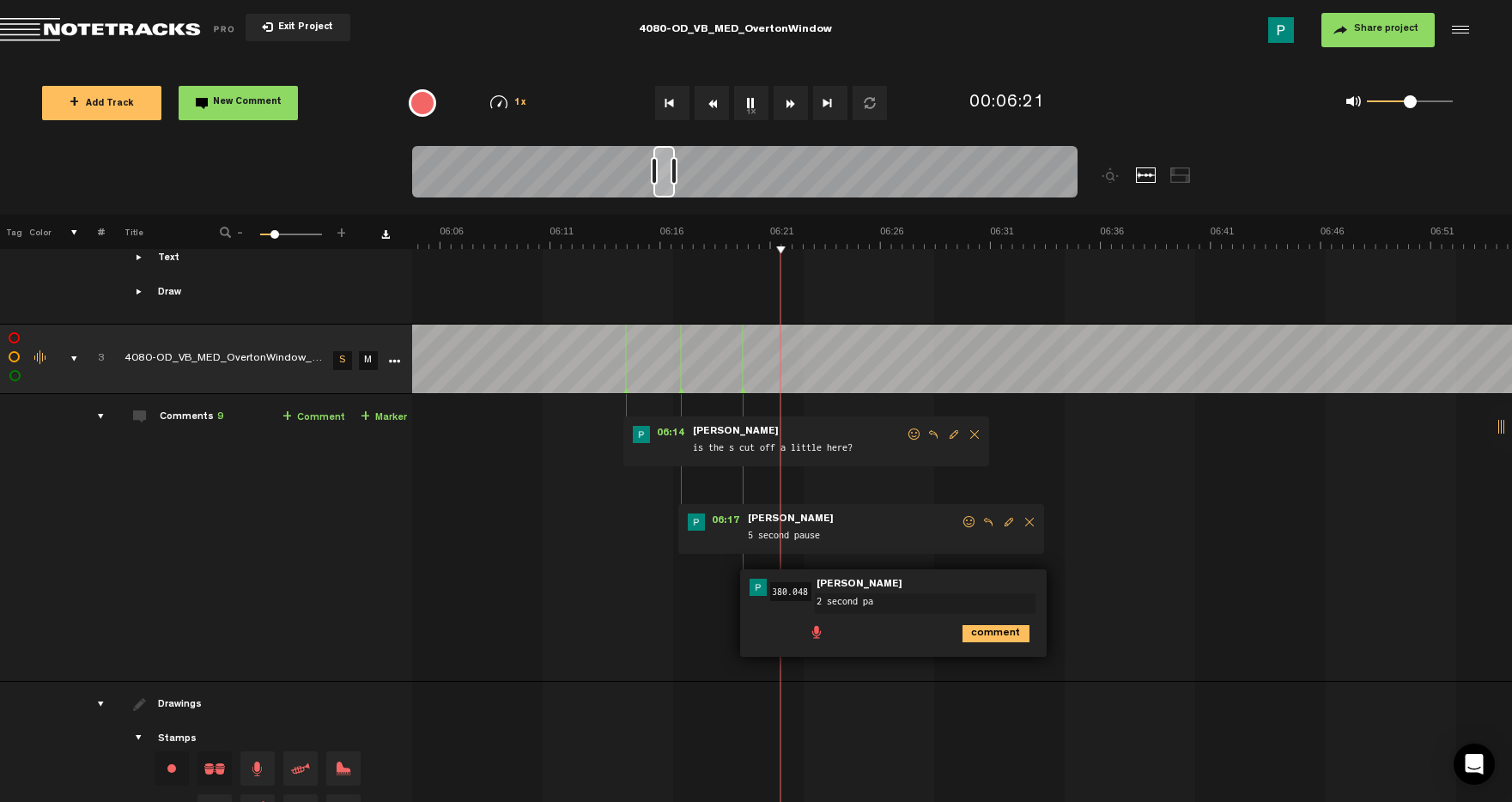
type textarea "2 second pau"
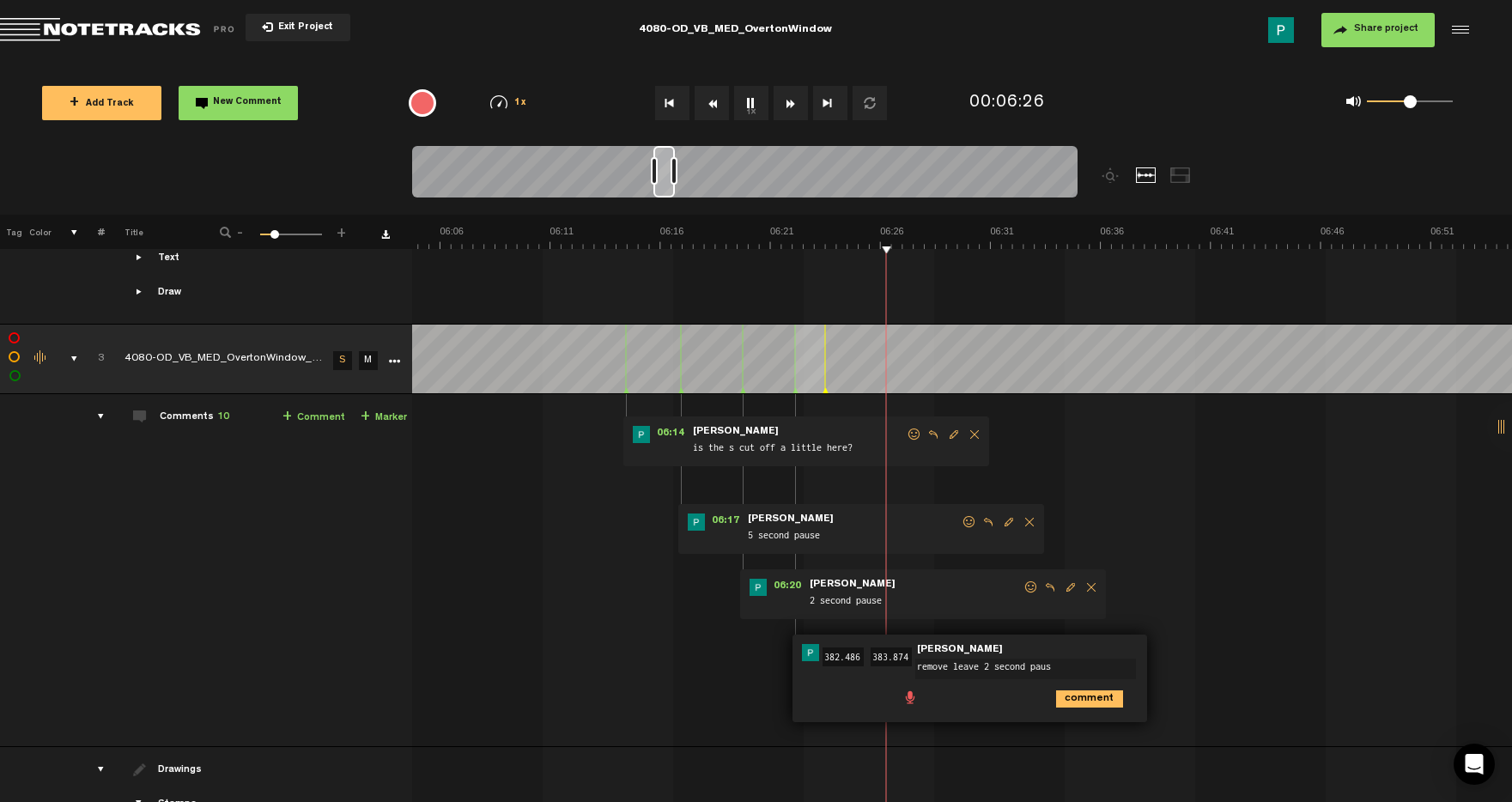
type textarea "remove leave 2 second pause"
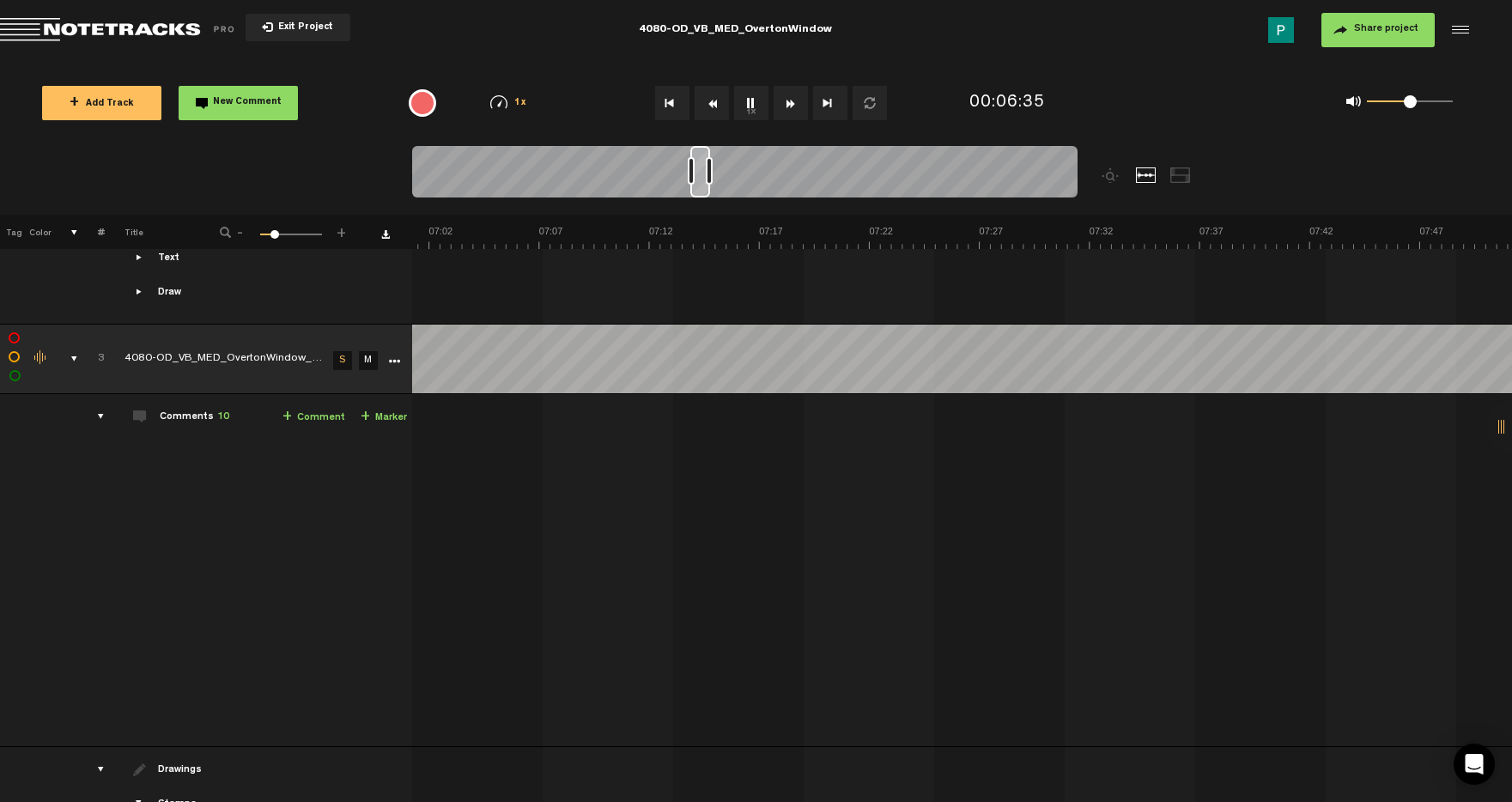
drag, startPoint x: 664, startPoint y: 186, endPoint x: 700, endPoint y: 184, distance: 36.1
click at [701, 184] on div at bounding box center [700, 172] width 19 height 52
drag, startPoint x: 691, startPoint y: 189, endPoint x: 709, endPoint y: 187, distance: 18.1
click at [711, 188] on div at bounding box center [712, 172] width 18 height 52
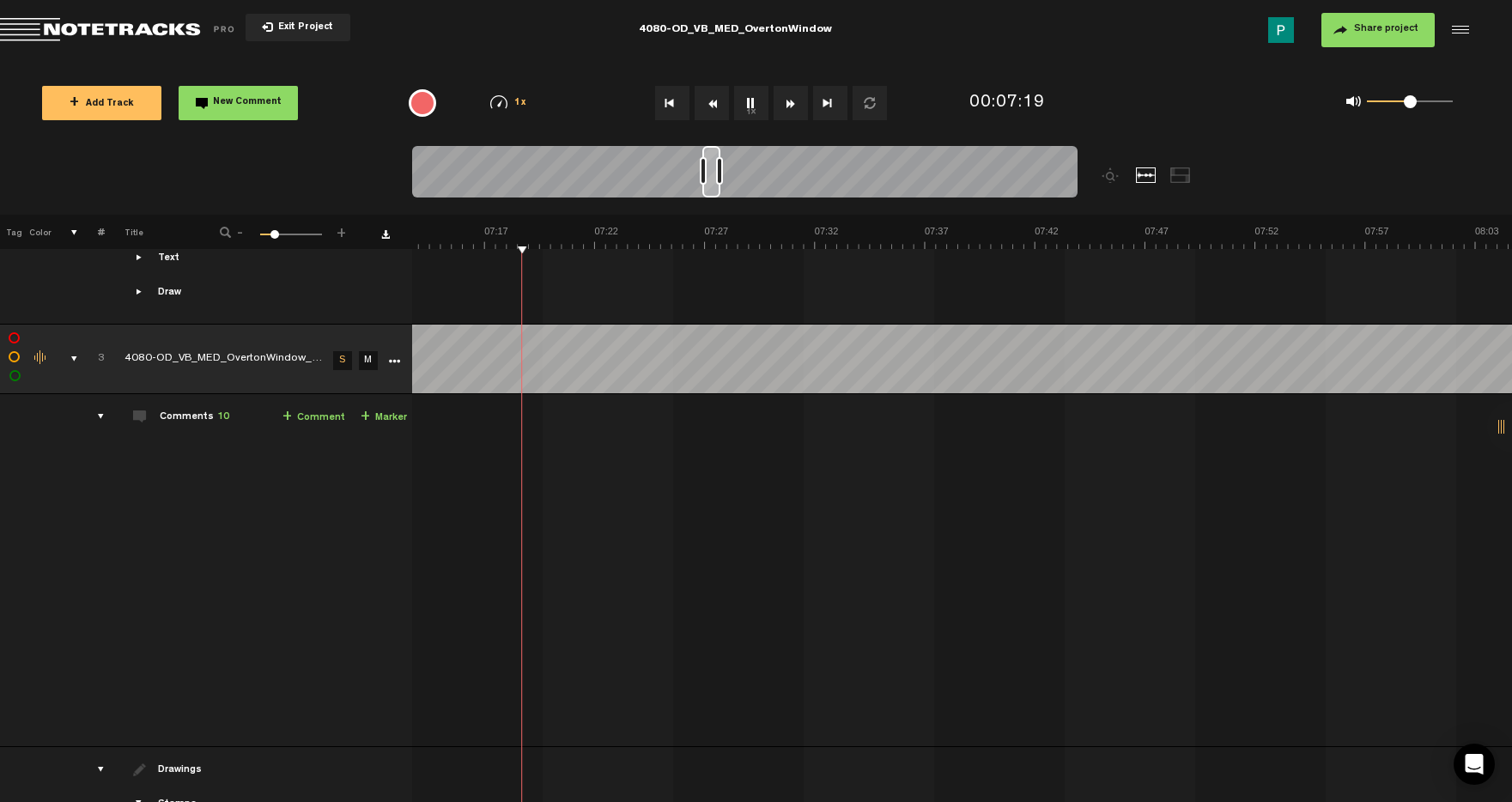
scroll to position [0, 9394]
drag, startPoint x: 709, startPoint y: 187, endPoint x: 723, endPoint y: 186, distance: 14.0
click at [724, 186] on div at bounding box center [725, 172] width 17 height 52
drag, startPoint x: 741, startPoint y: 192, endPoint x: 758, endPoint y: 189, distance: 17.3
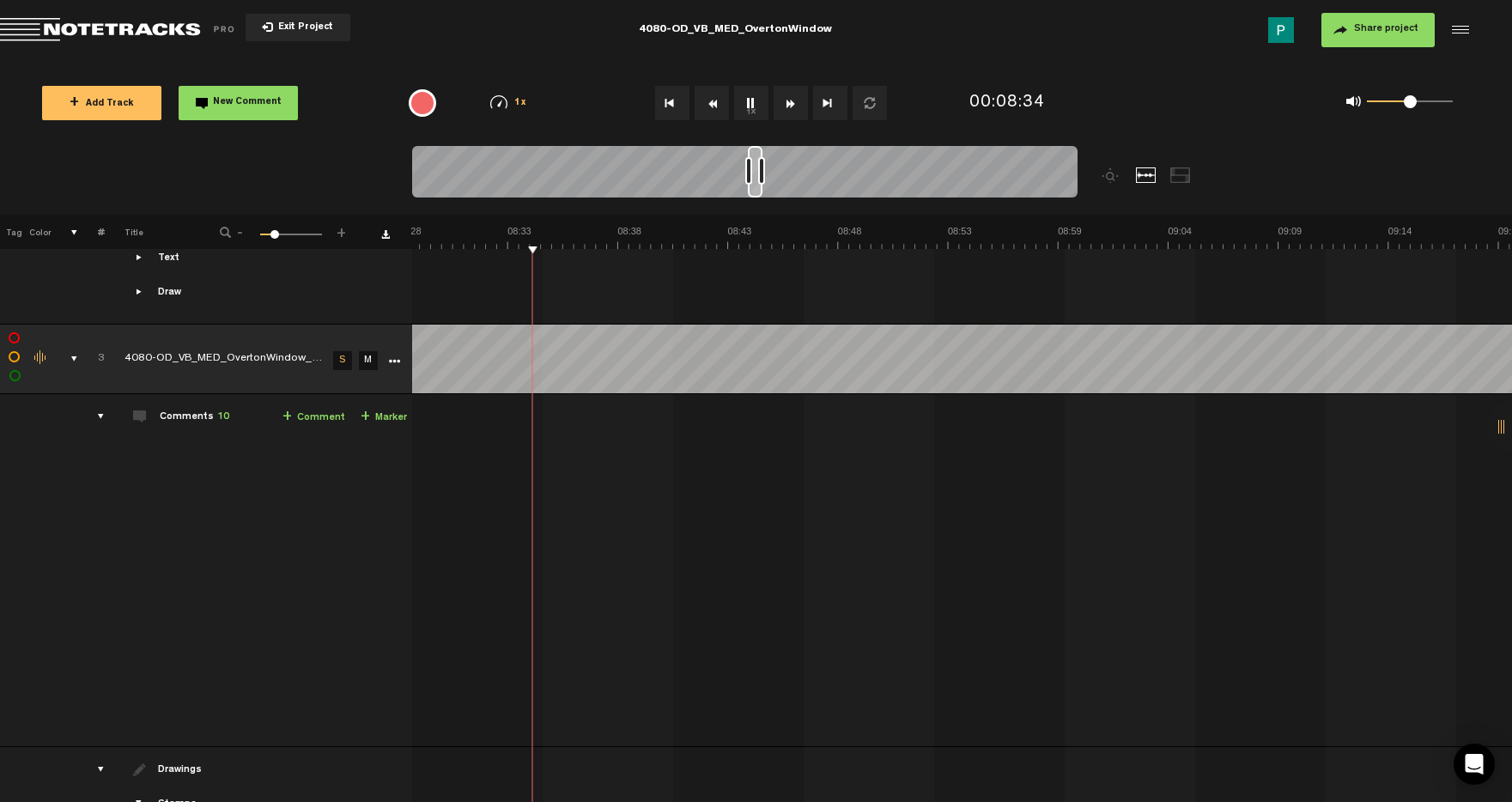
click at [758, 189] on div at bounding box center [755, 172] width 15 height 52
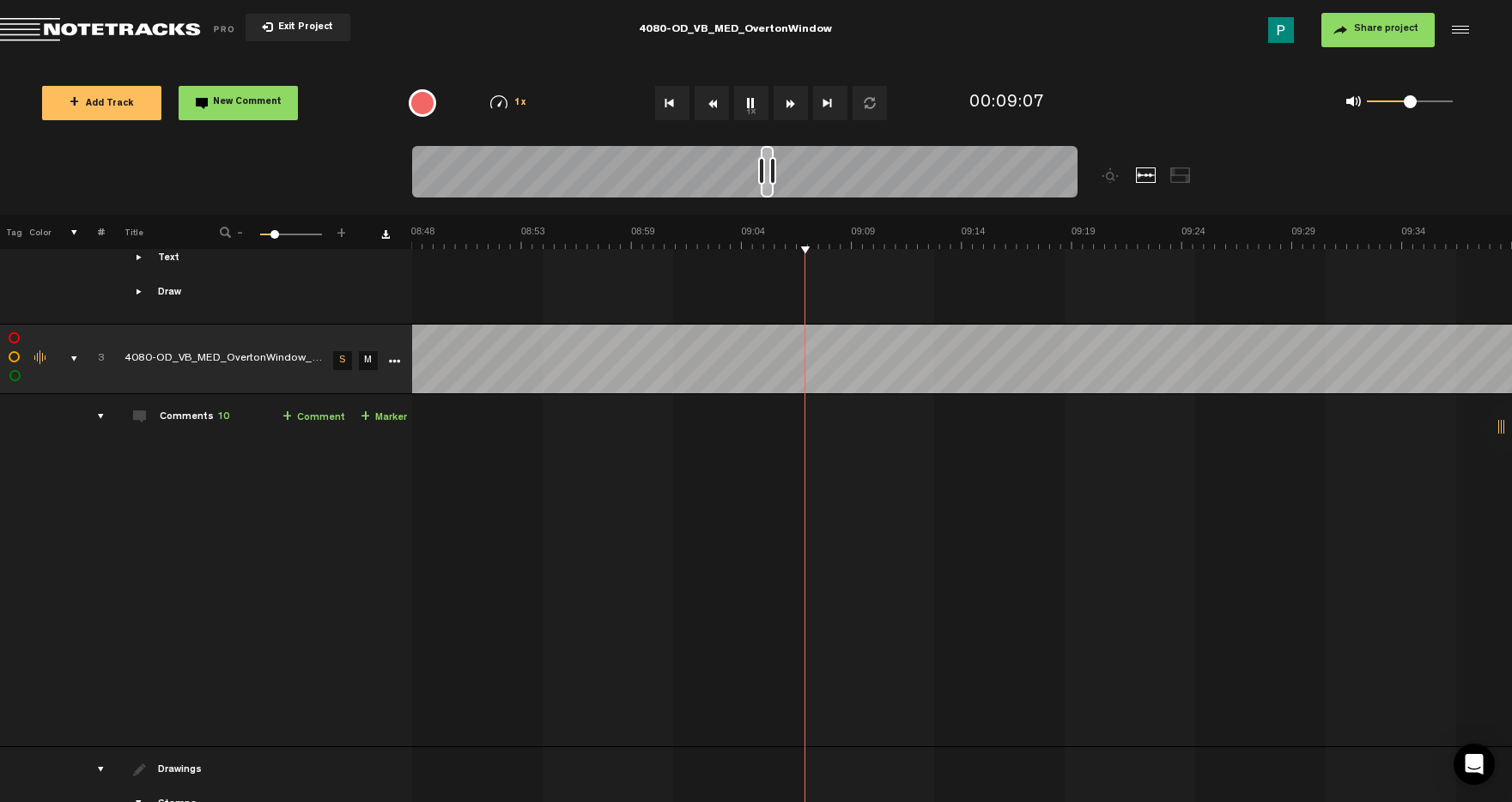
scroll to position [0, 11562]
drag, startPoint x: 758, startPoint y: 189, endPoint x: 775, endPoint y: 189, distance: 17.0
click at [774, 189] on div at bounding box center [767, 172] width 13 height 52
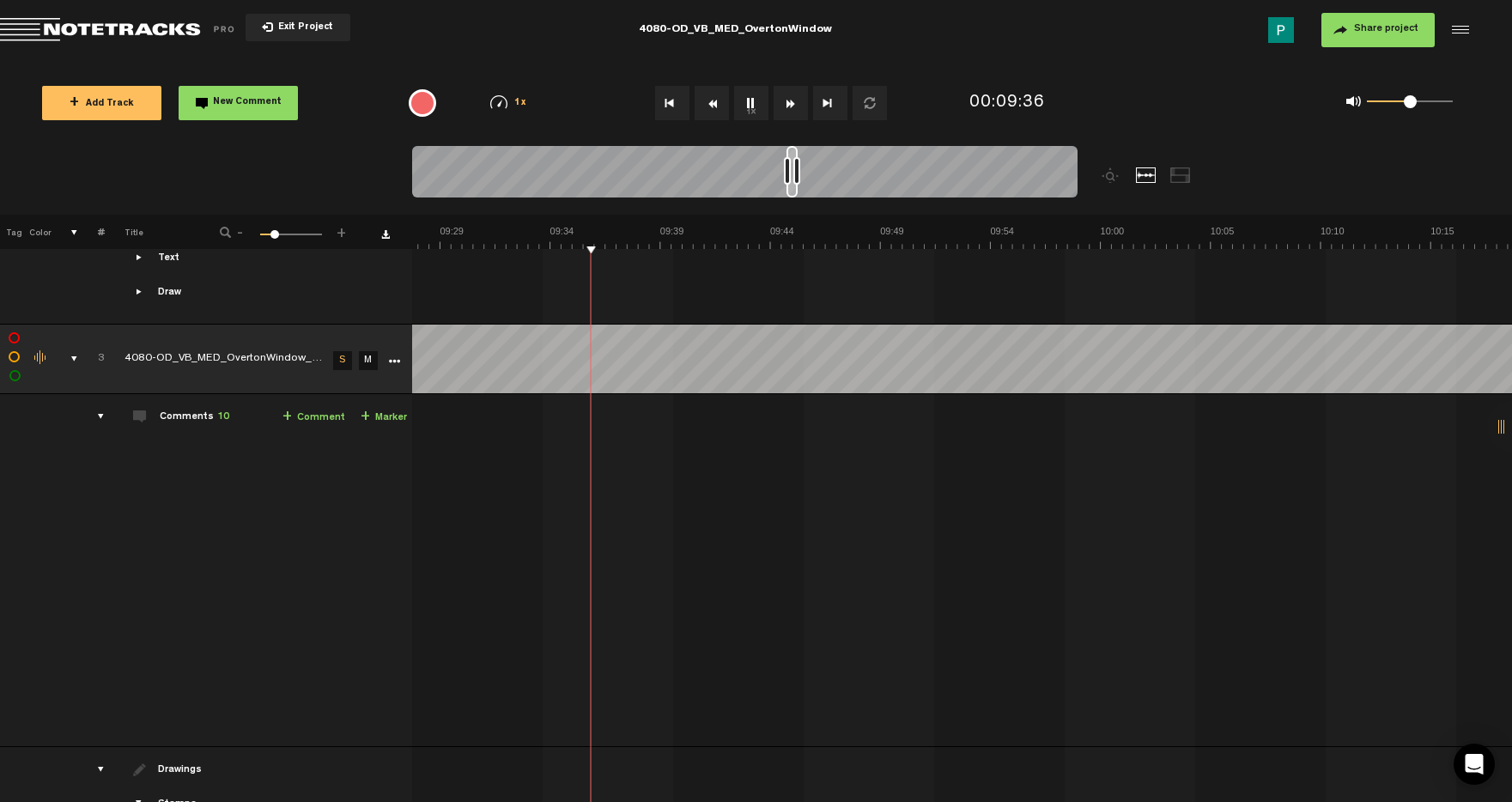
click at [799, 192] on div at bounding box center [745, 174] width 666 height 57
click at [753, 112] on button "1x" at bounding box center [751, 103] width 34 height 34
drag, startPoint x: 792, startPoint y: 194, endPoint x: 849, endPoint y: 189, distance: 57.2
click at [849, 189] on div at bounding box center [849, 172] width 10 height 52
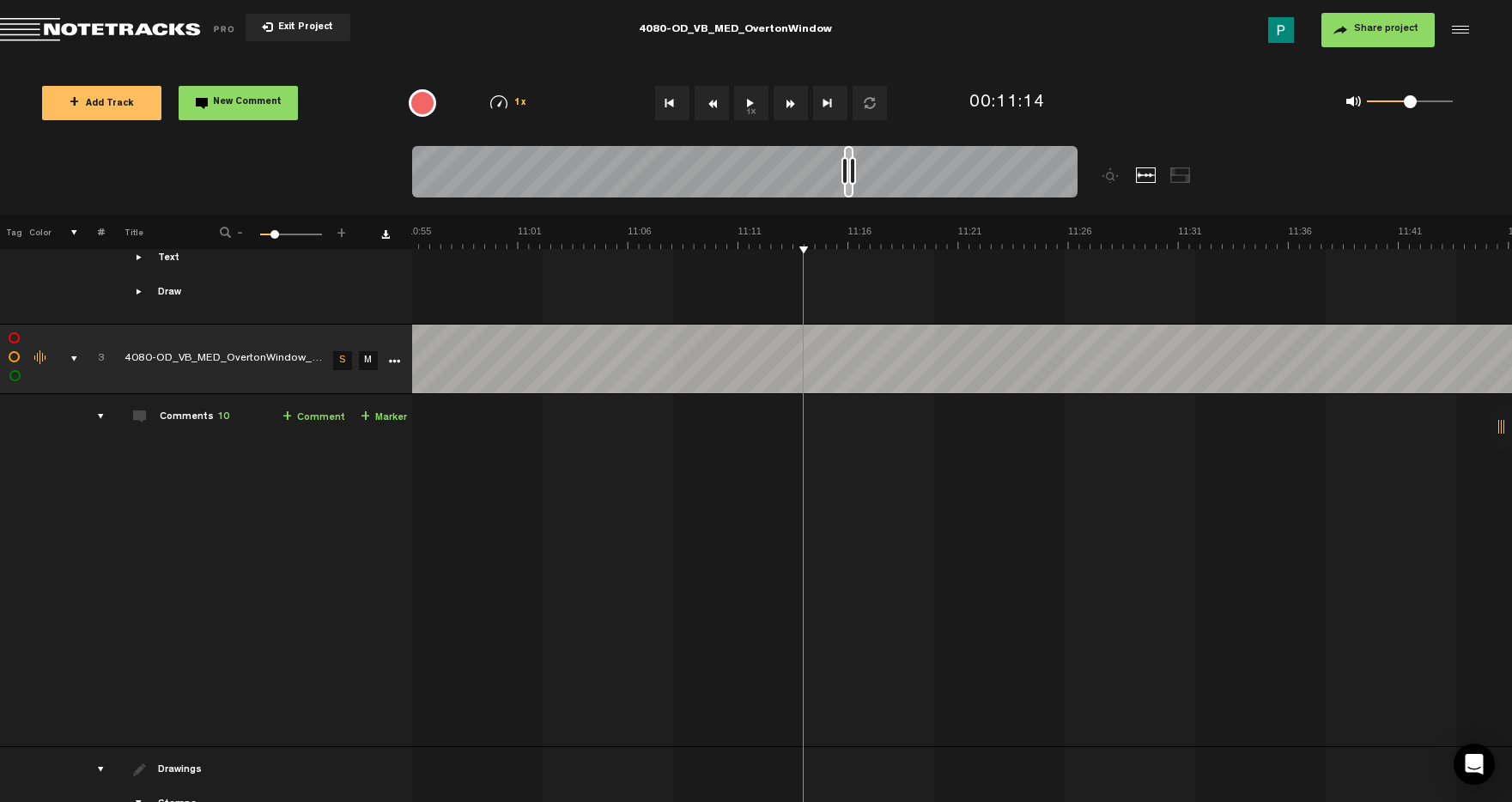
click at [732, 92] on nt-audio-media-controls "1x" at bounding box center [763, 103] width 254 height 34
click at [742, 98] on button "1x" at bounding box center [751, 103] width 34 height 34
drag, startPoint x: 851, startPoint y: 190, endPoint x: 859, endPoint y: 188, distance: 8.2
click at [861, 188] on div at bounding box center [858, 172] width 8 height 52
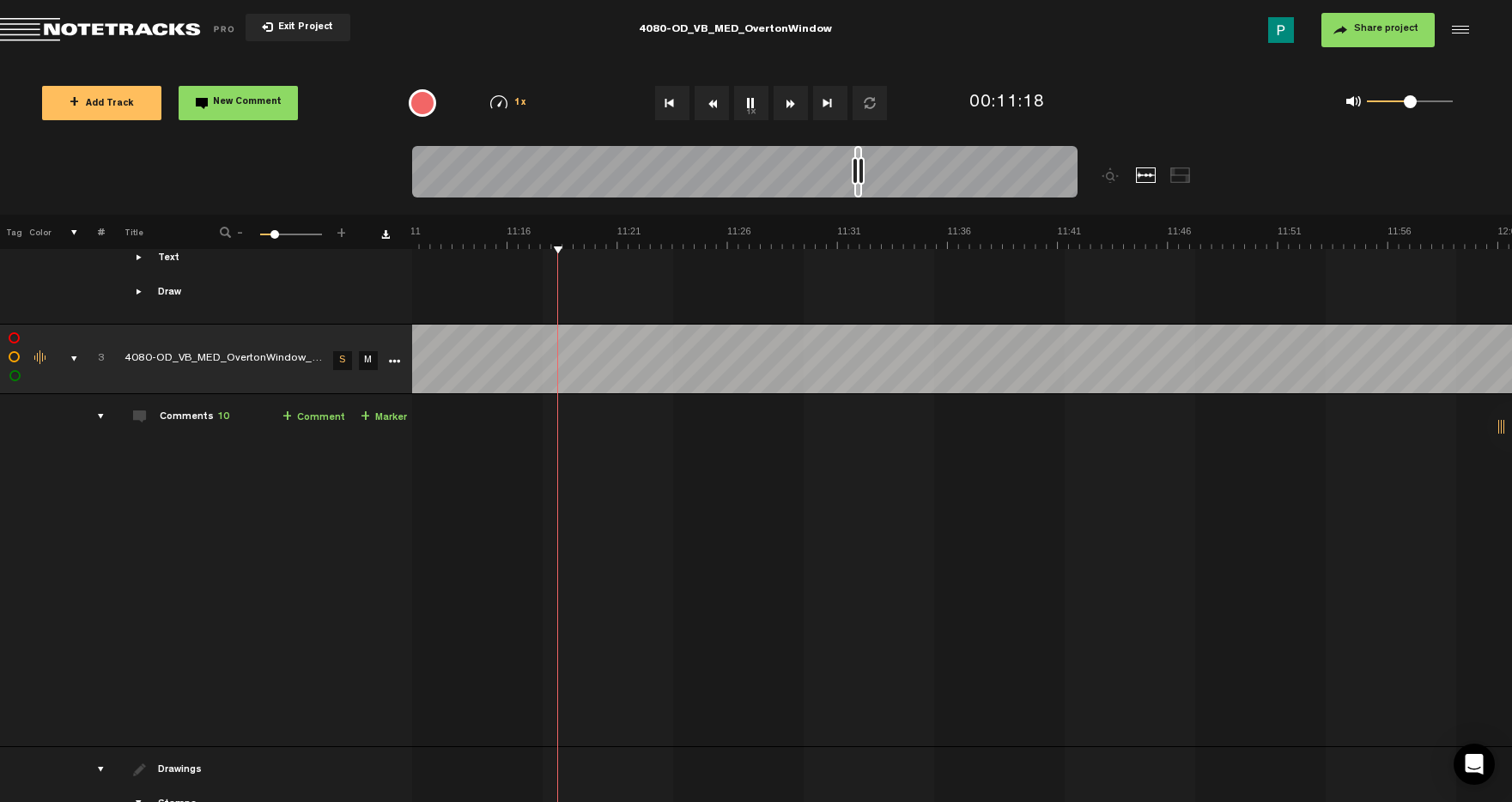
click at [748, 96] on button "1x" at bounding box center [751, 103] width 34 height 34
drag, startPoint x: 859, startPoint y: 194, endPoint x: 786, endPoint y: 183, distance: 73.8
click at [786, 183] on div at bounding box center [745, 174] width 666 height 57
click at [759, 107] on button "1x" at bounding box center [751, 103] width 34 height 34
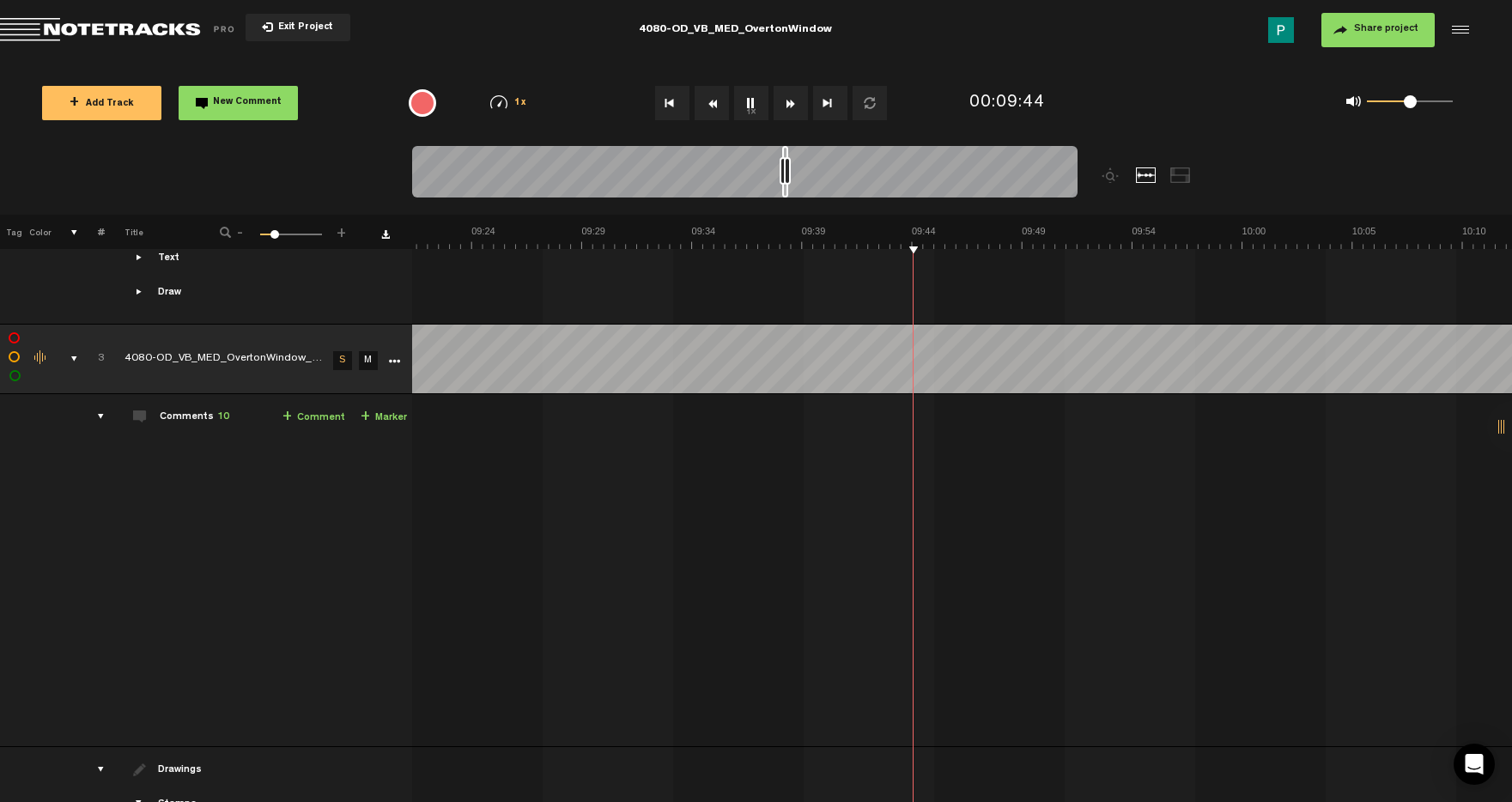
click at [759, 107] on button "1x" at bounding box center [751, 103] width 34 height 34
click at [753, 99] on button "1x" at bounding box center [751, 103] width 34 height 34
click at [753, 98] on button "1x" at bounding box center [751, 103] width 34 height 34
drag, startPoint x: 786, startPoint y: 195, endPoint x: 865, endPoint y: 195, distance: 79.0
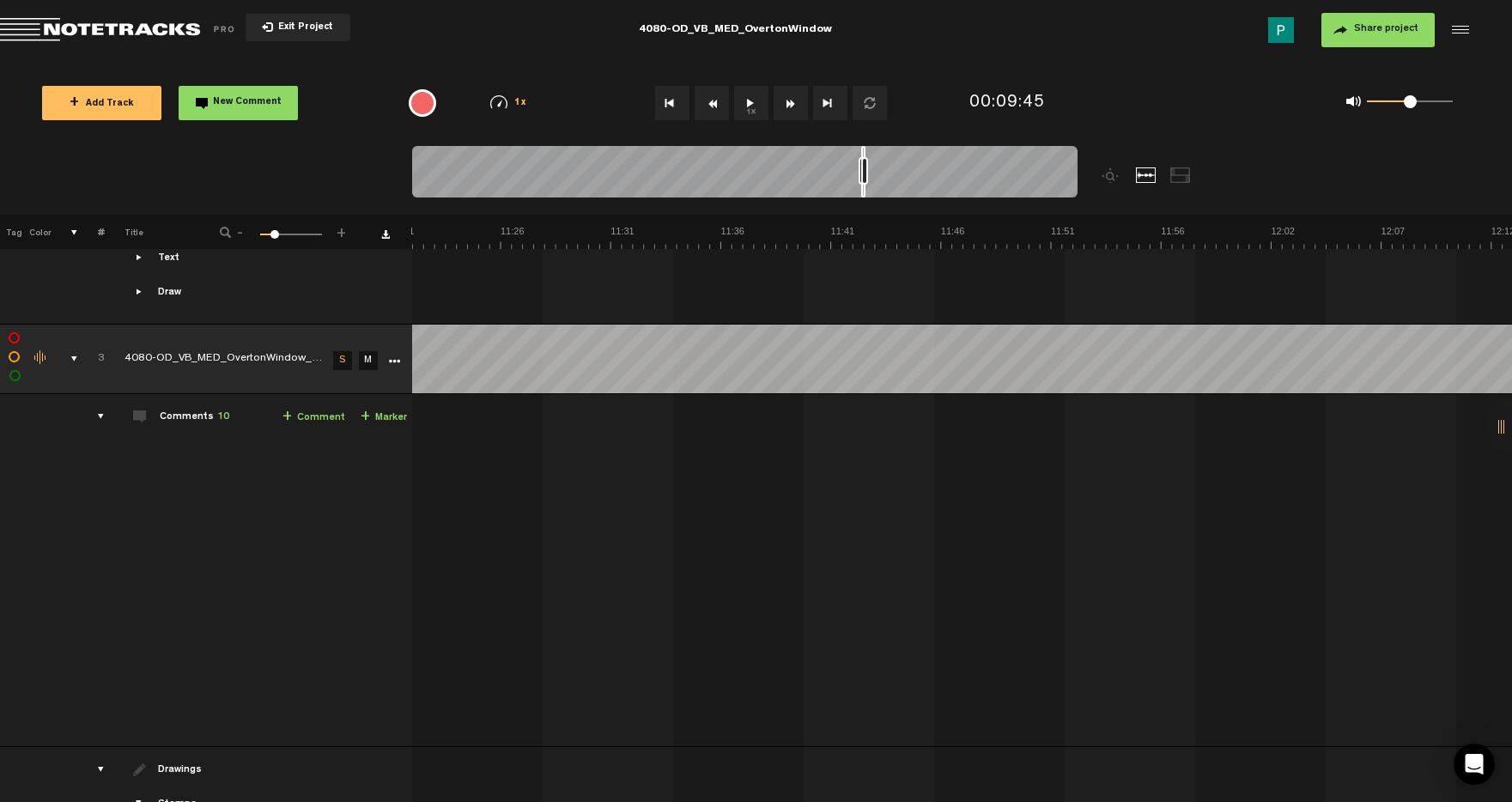
click at [865, 195] on div at bounding box center [863, 172] width 4 height 52
click at [844, 188] on div at bounding box center [745, 174] width 666 height 57
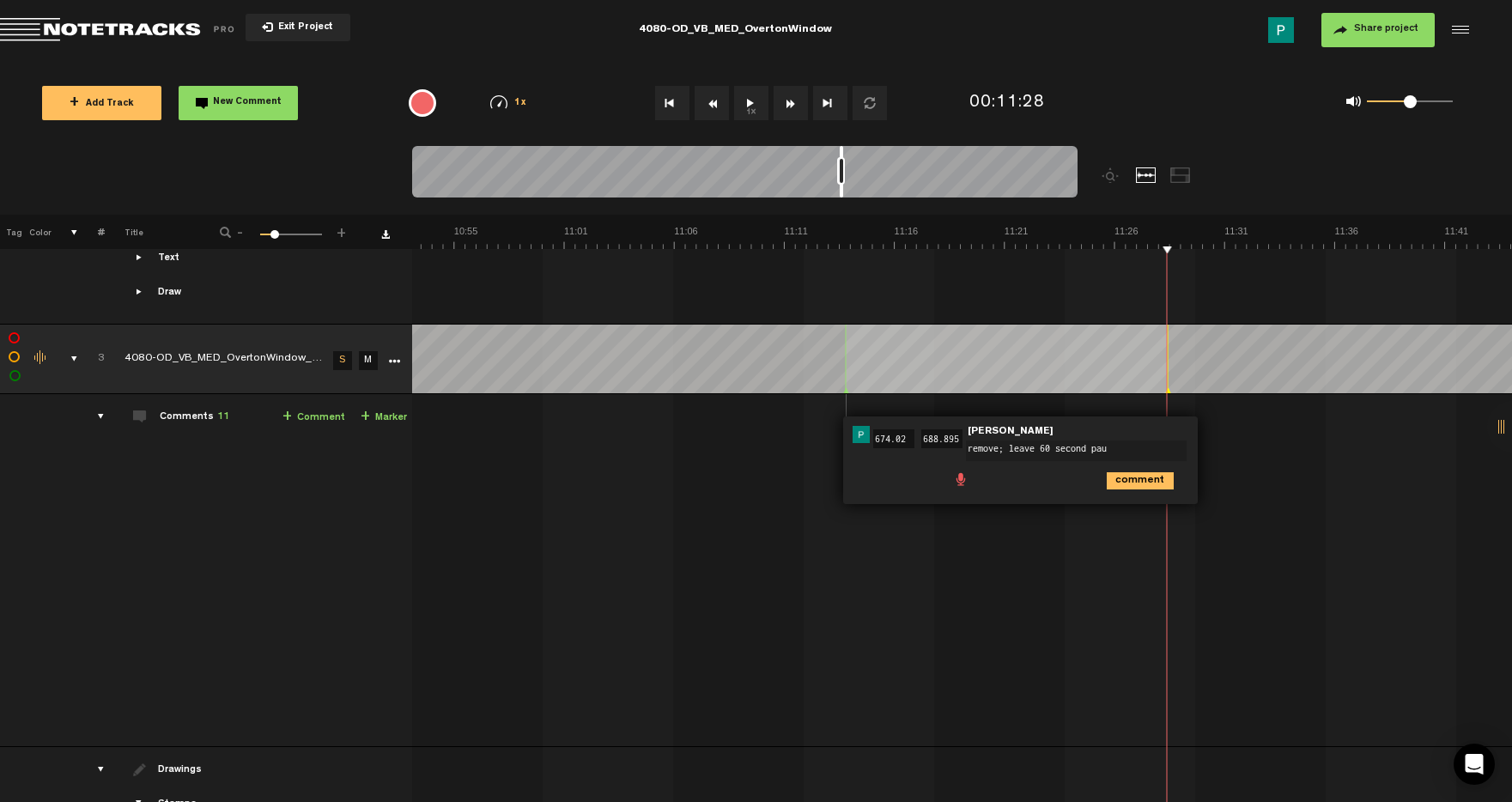
type textarea "remove; leave 60 second paus"
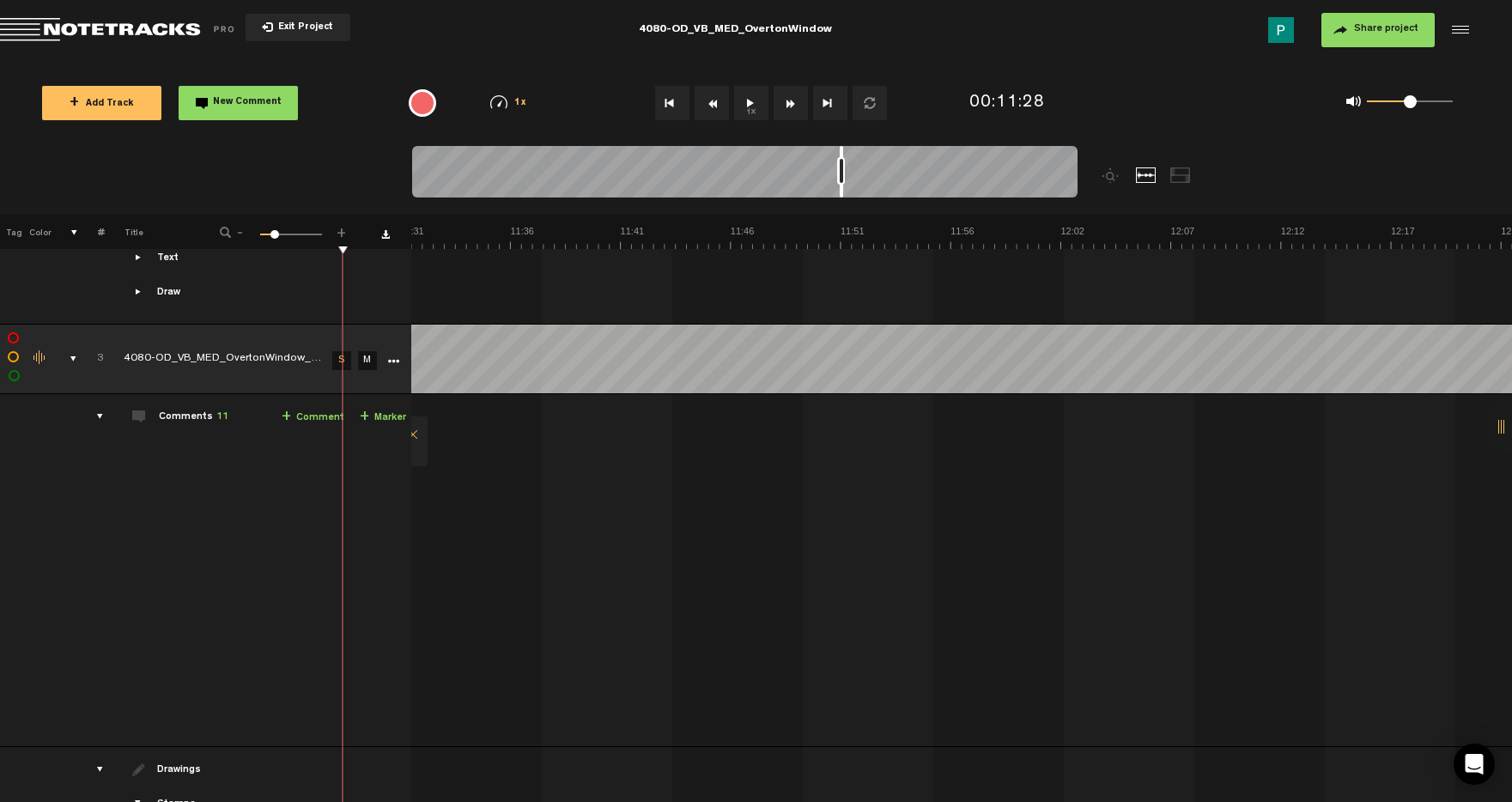
scroll to position [0, 15086]
click at [763, 94] on button "1x" at bounding box center [751, 103] width 34 height 34
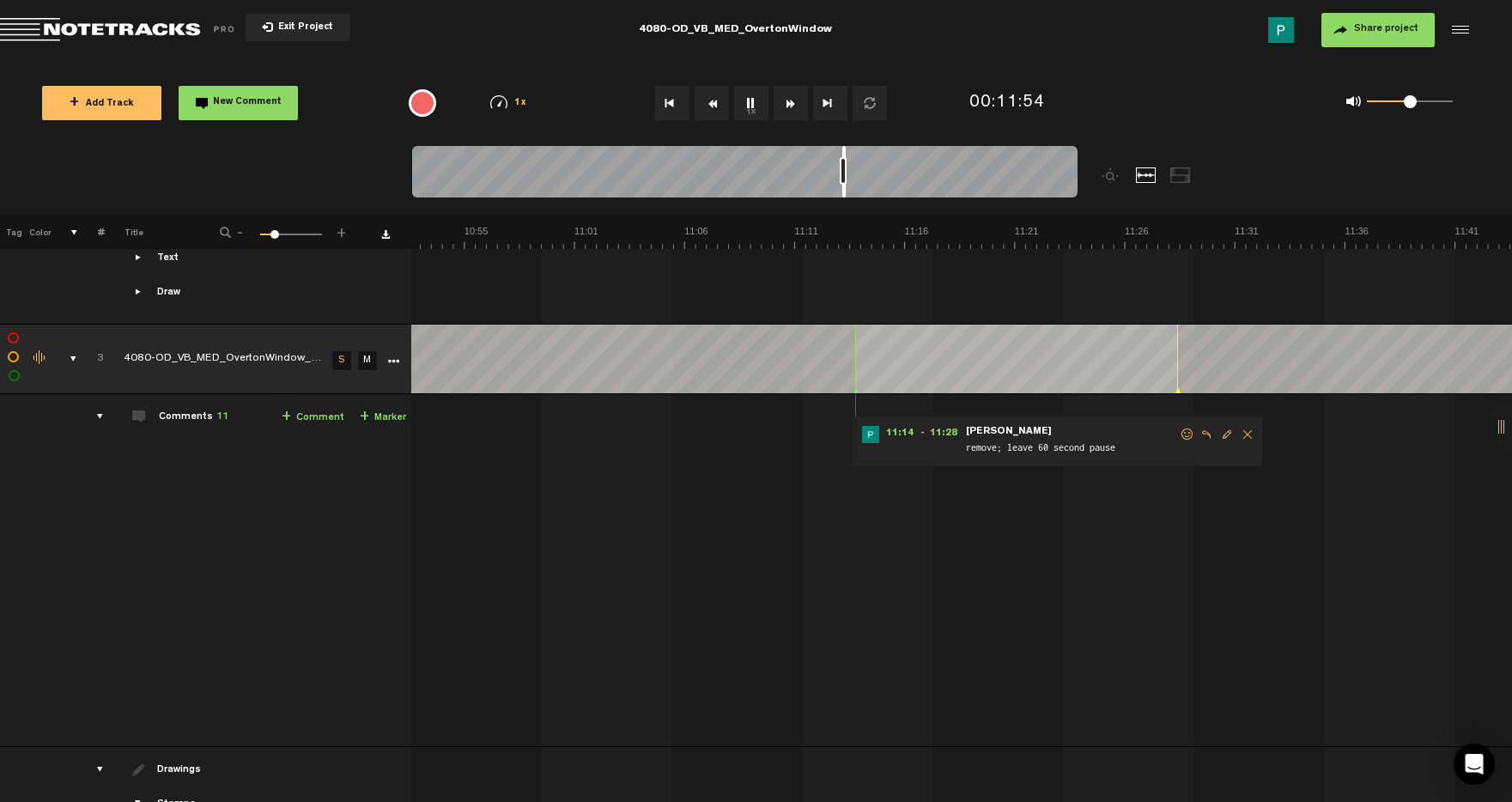
click at [845, 189] on div at bounding box center [845, 172] width 4 height 52
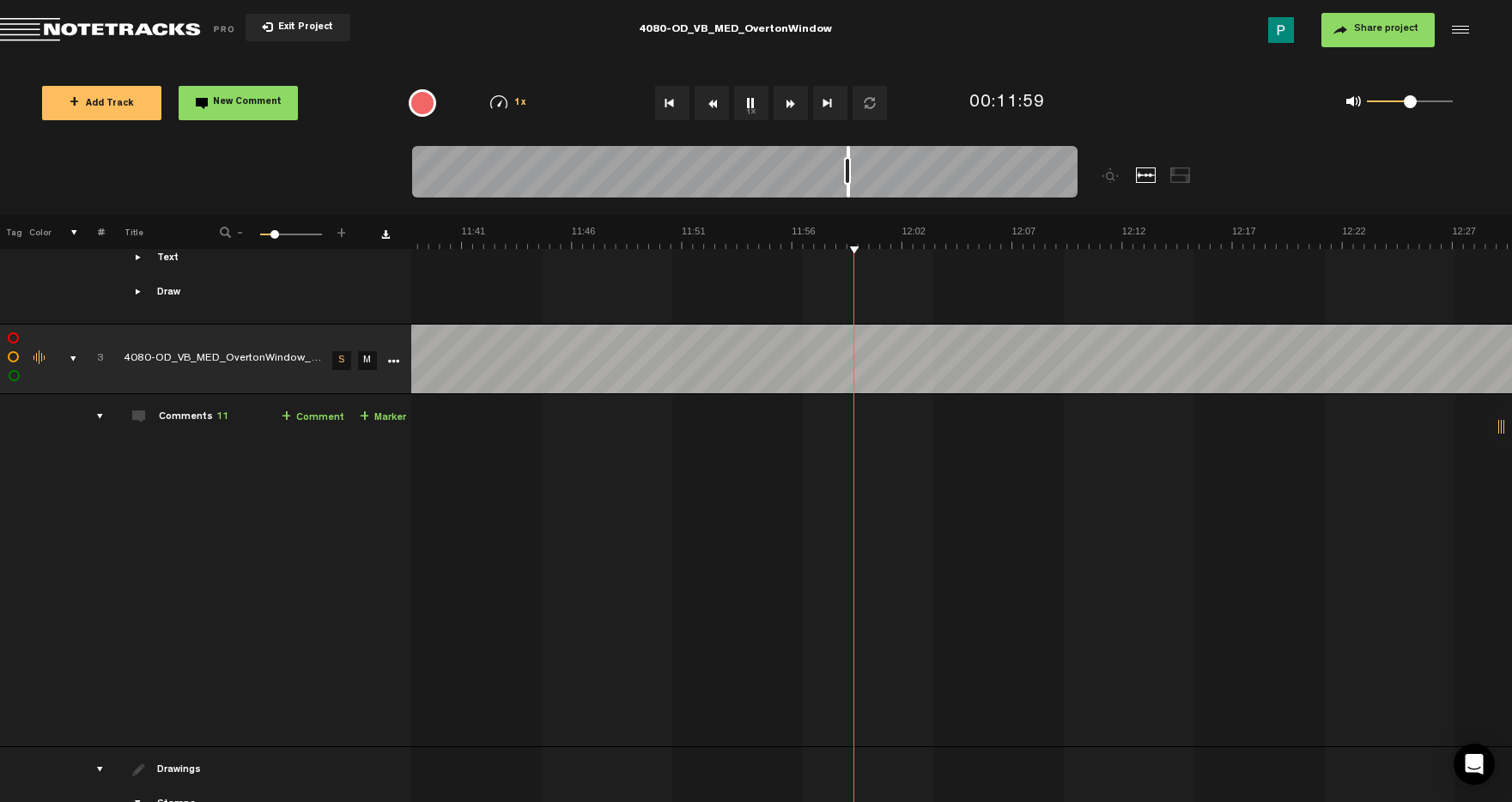
click at [849, 190] on div at bounding box center [848, 172] width 4 height 52
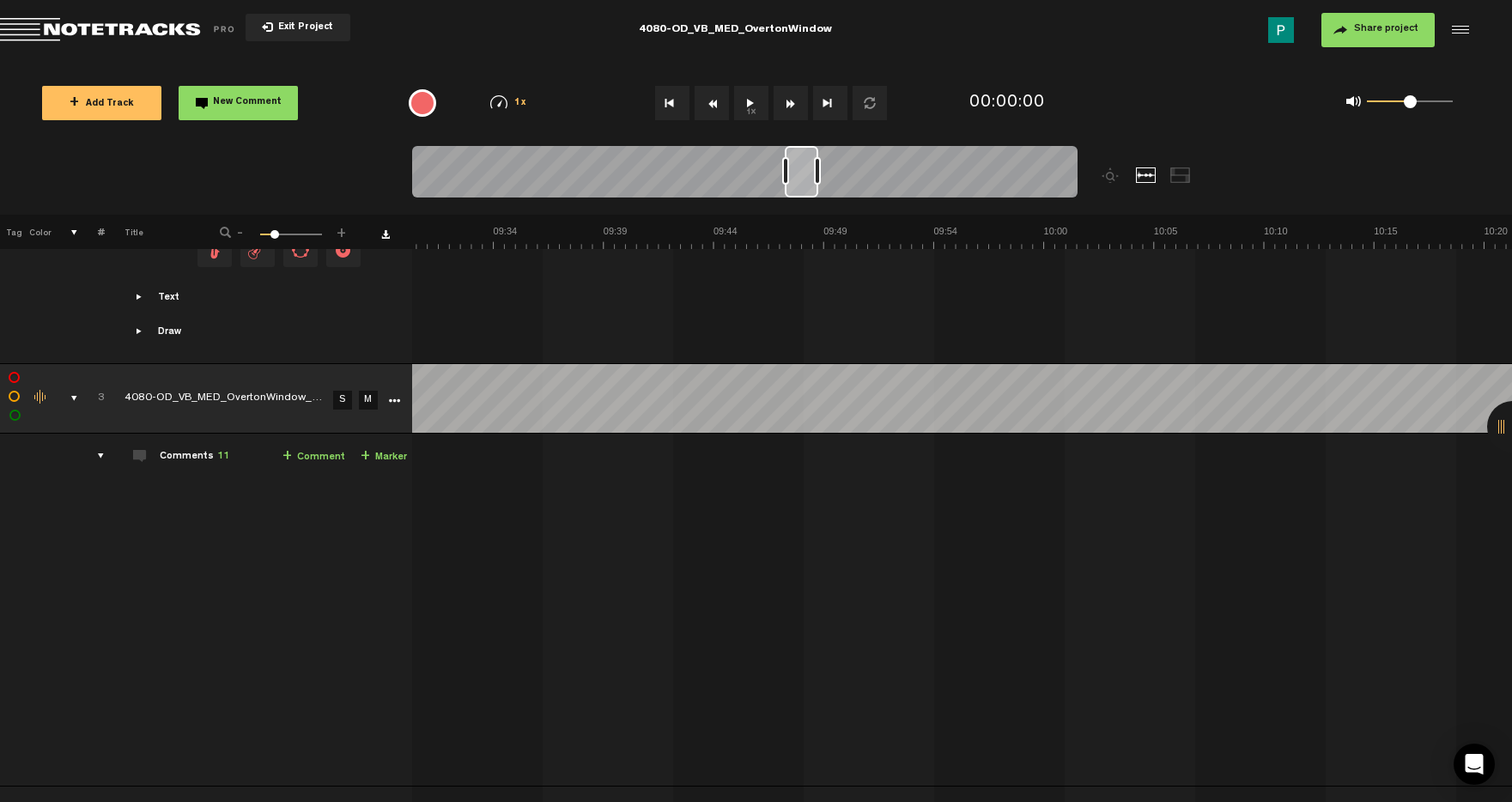
scroll to position [0, 12216]
drag, startPoint x: 436, startPoint y: 188, endPoint x: 806, endPoint y: 216, distance: 371.1
click at [806, 60] on div "Loading... 100% + Add Track New Comment 1x 0.25x 0.5x 0.75x 1x 1.25x 1.5x 1.75x…" at bounding box center [756, 60] width 1512 height 0
click at [751, 106] on button "1x" at bounding box center [751, 103] width 34 height 34
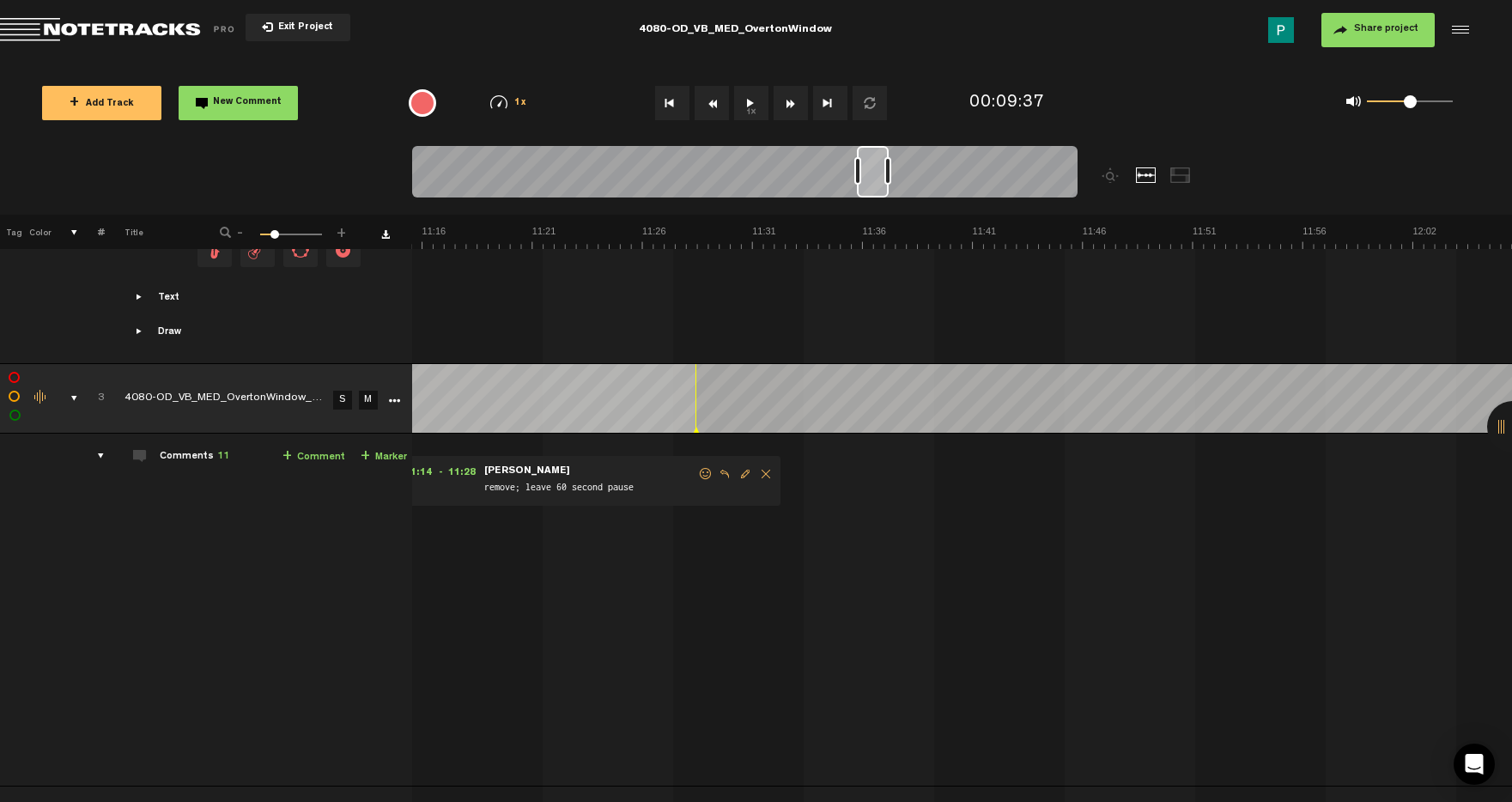
scroll to position [0, 14460]
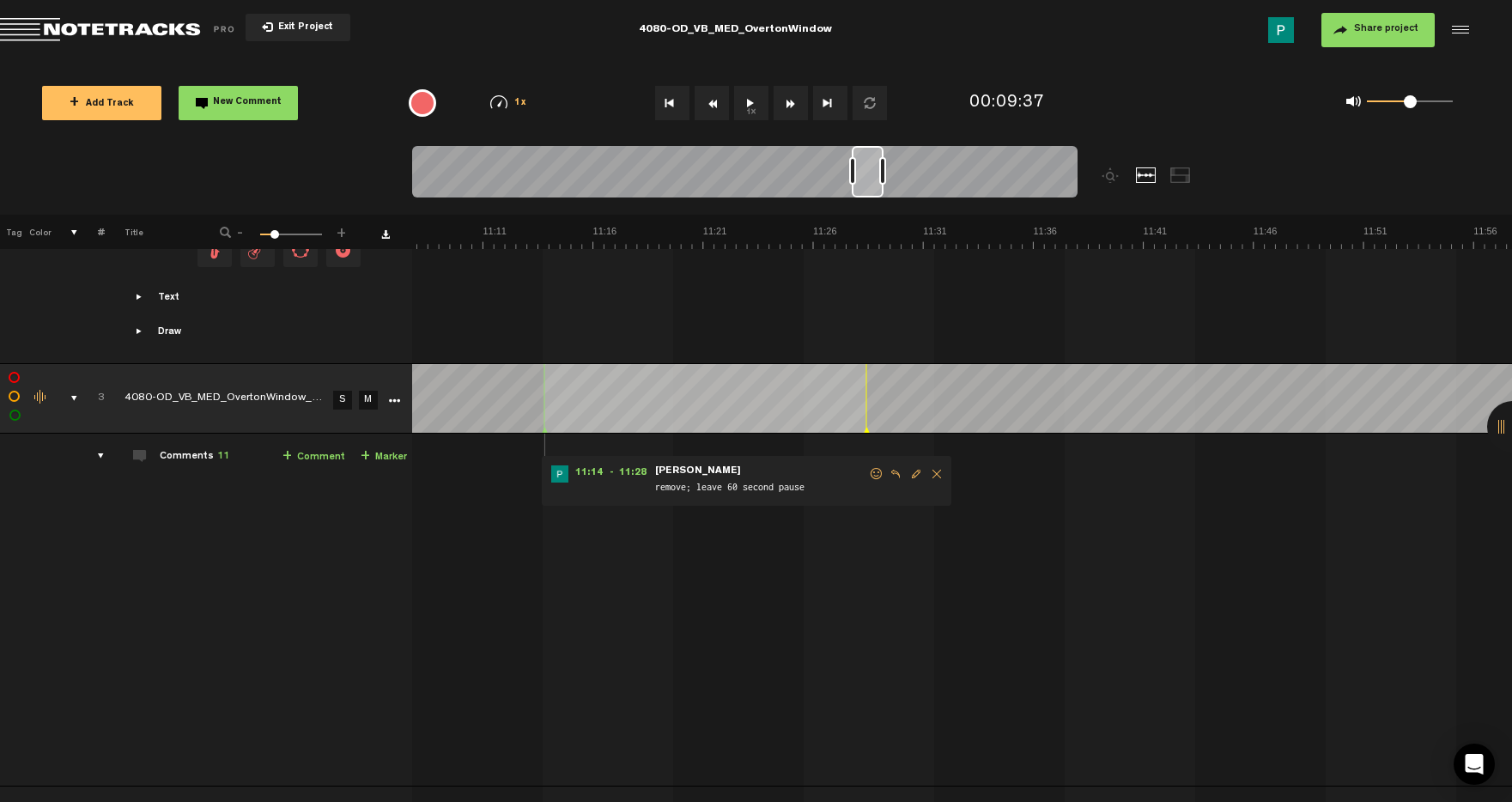
drag, startPoint x: 807, startPoint y: 180, endPoint x: 874, endPoint y: 172, distance: 67.5
click at [874, 172] on div at bounding box center [867, 172] width 32 height 52
click at [913, 477] on div "11:14 - 11:28 • Patrick Foley: "remove; leave 60 second pause" Patrick Foley re…" at bounding box center [746, 481] width 409 height 50
click at [913, 475] on div "11:14 - 11:28 • Patrick Foley: "remove; leave 60 second pause" Patrick Foley re…" at bounding box center [746, 481] width 409 height 50
click at [914, 473] on span "Edit comment" at bounding box center [916, 474] width 20 height 12
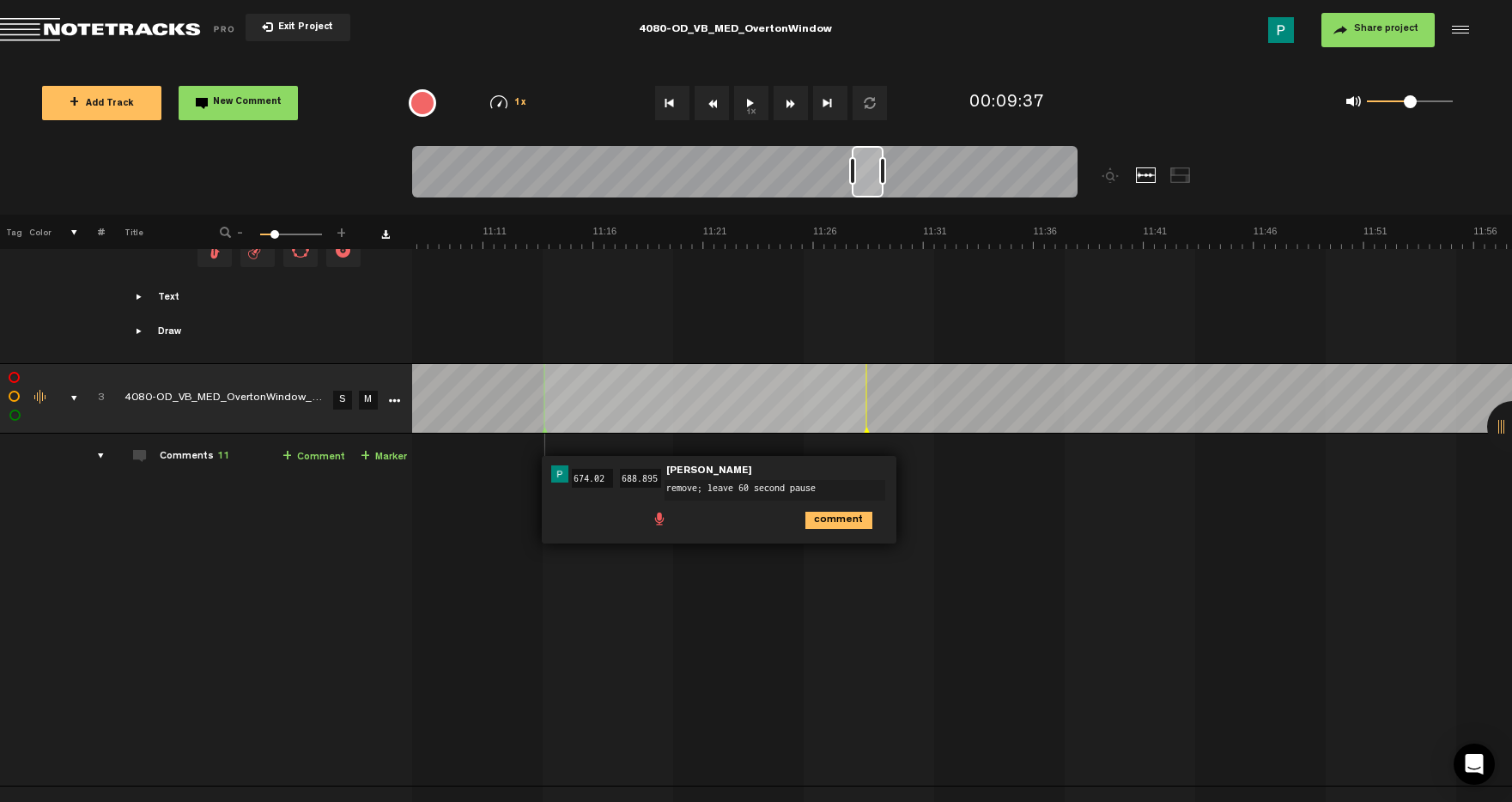
drag, startPoint x: 822, startPoint y: 487, endPoint x: 698, endPoint y: 488, distance: 124.0
click at [697, 488] on textarea "remove; leave 60 second pause" at bounding box center [775, 489] width 221 height 20
type textarea "remove"
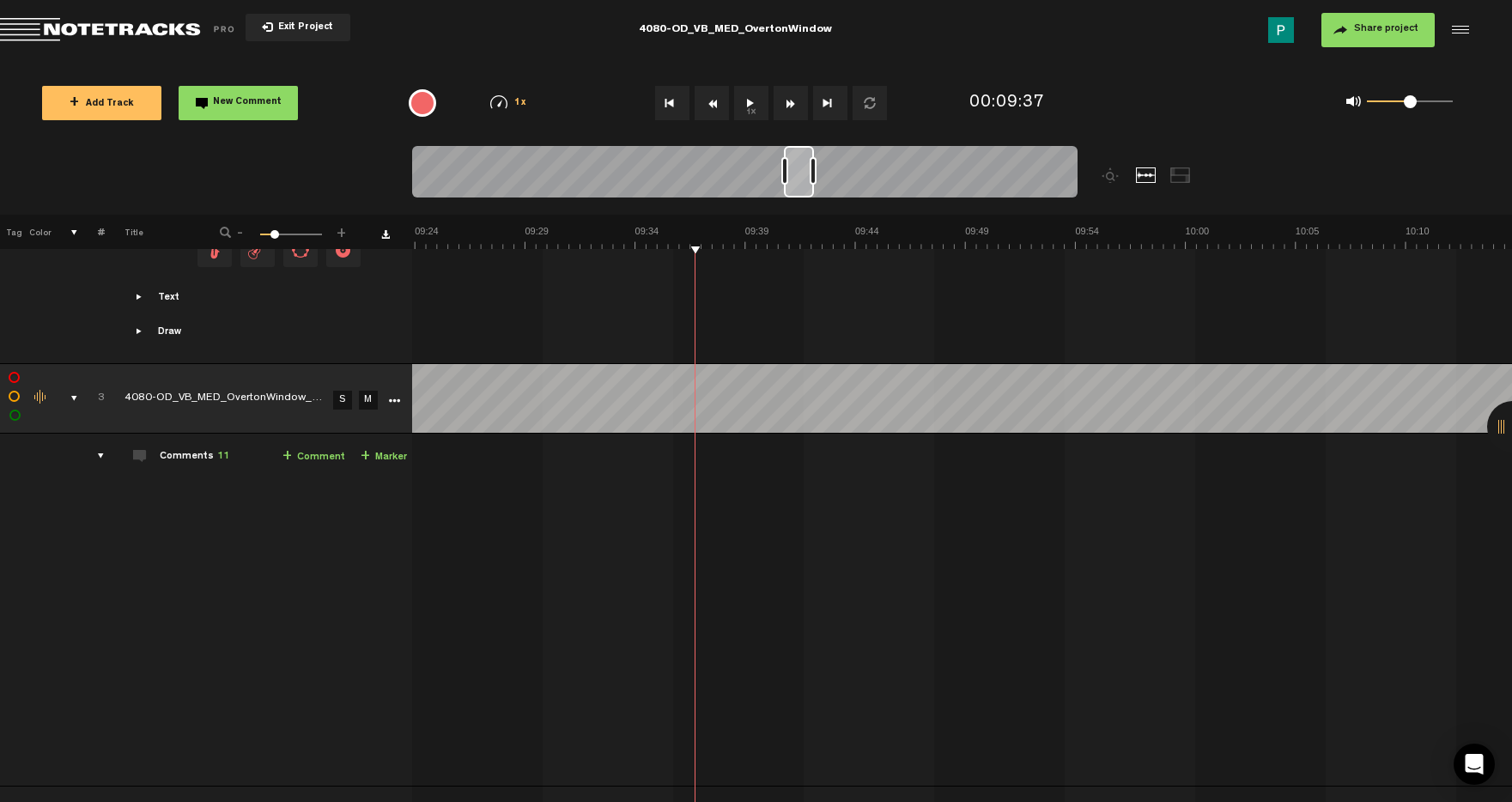
scroll to position [0, 12216]
drag, startPoint x: 867, startPoint y: 189, endPoint x: 800, endPoint y: 188, distance: 67.0
click at [800, 188] on div at bounding box center [799, 172] width 30 height 52
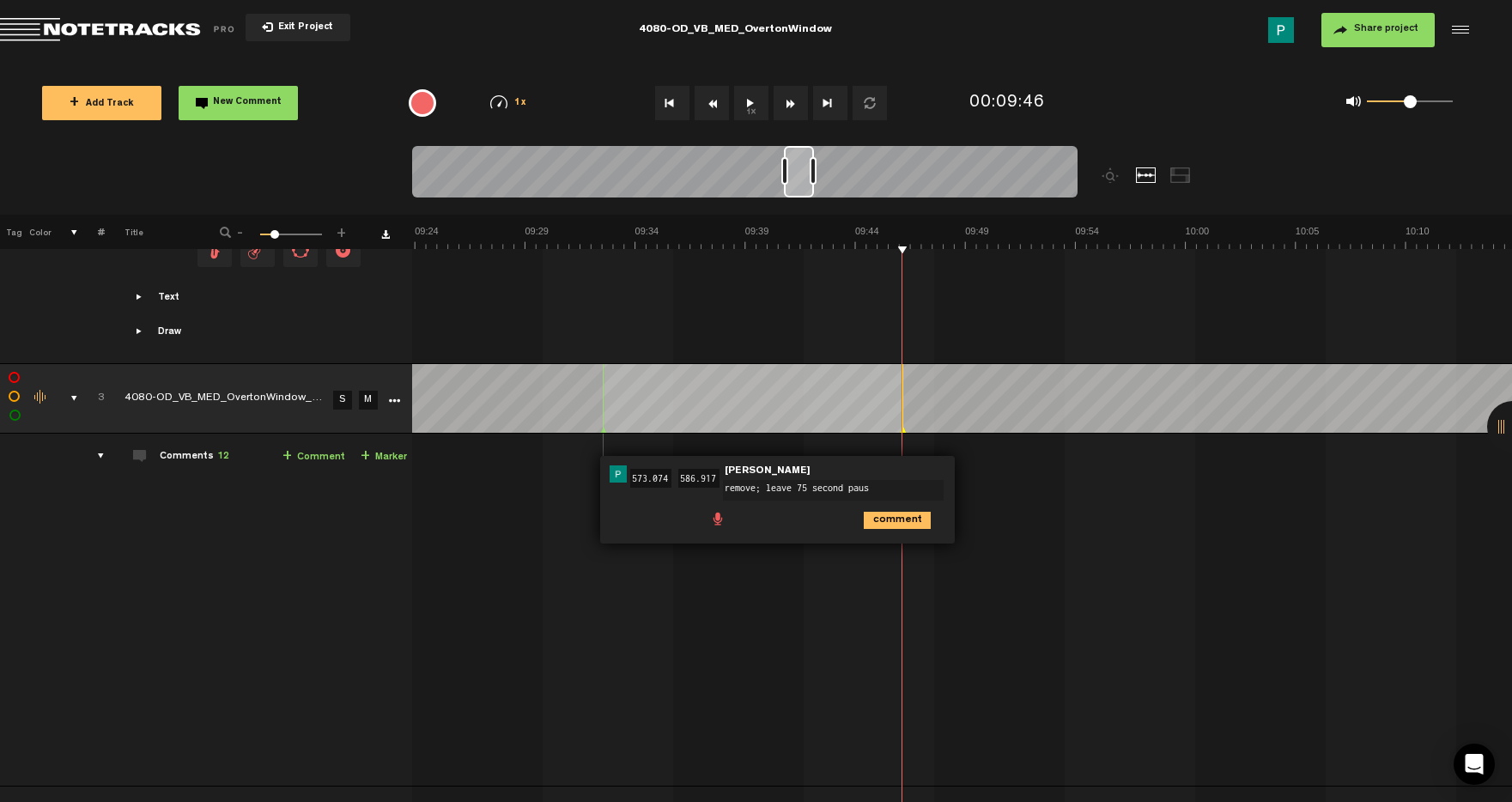
type textarea "remove; leave 75 second pause"
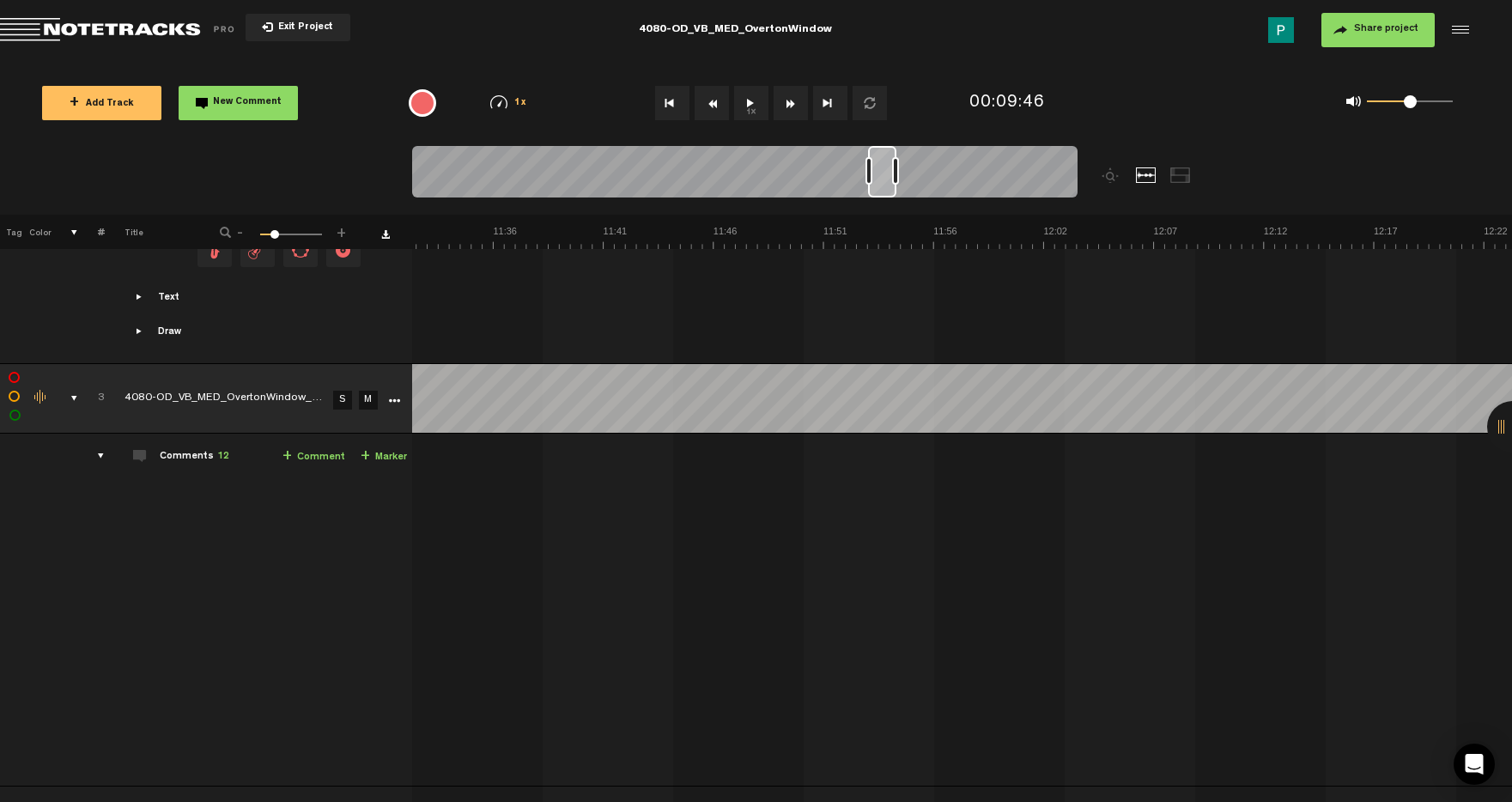
scroll to position [0, 15028]
drag, startPoint x: 801, startPoint y: 189, endPoint x: 886, endPoint y: 187, distance: 85.0
click at [886, 187] on div at bounding box center [883, 172] width 28 height 52
click at [756, 114] on button "1x" at bounding box center [751, 103] width 34 height 34
click at [348, 397] on link "S" at bounding box center [342, 400] width 18 height 18
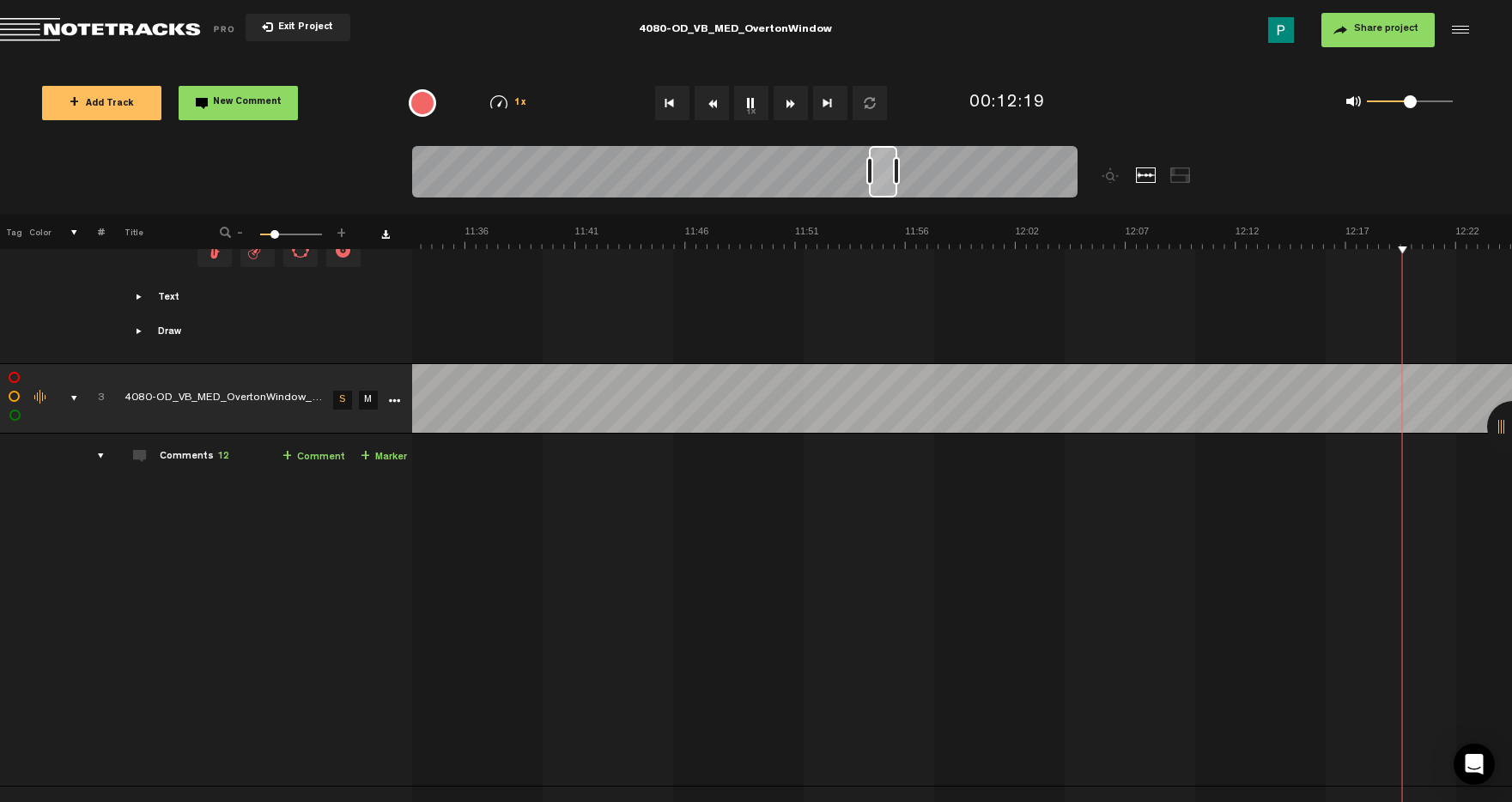
scroll to position [0, 15469]
click at [908, 182] on div at bounding box center [901, 172] width 26 height 52
click at [756, 96] on button "1x" at bounding box center [751, 103] width 34 height 34
click at [750, 95] on button "1x" at bounding box center [751, 103] width 34 height 34
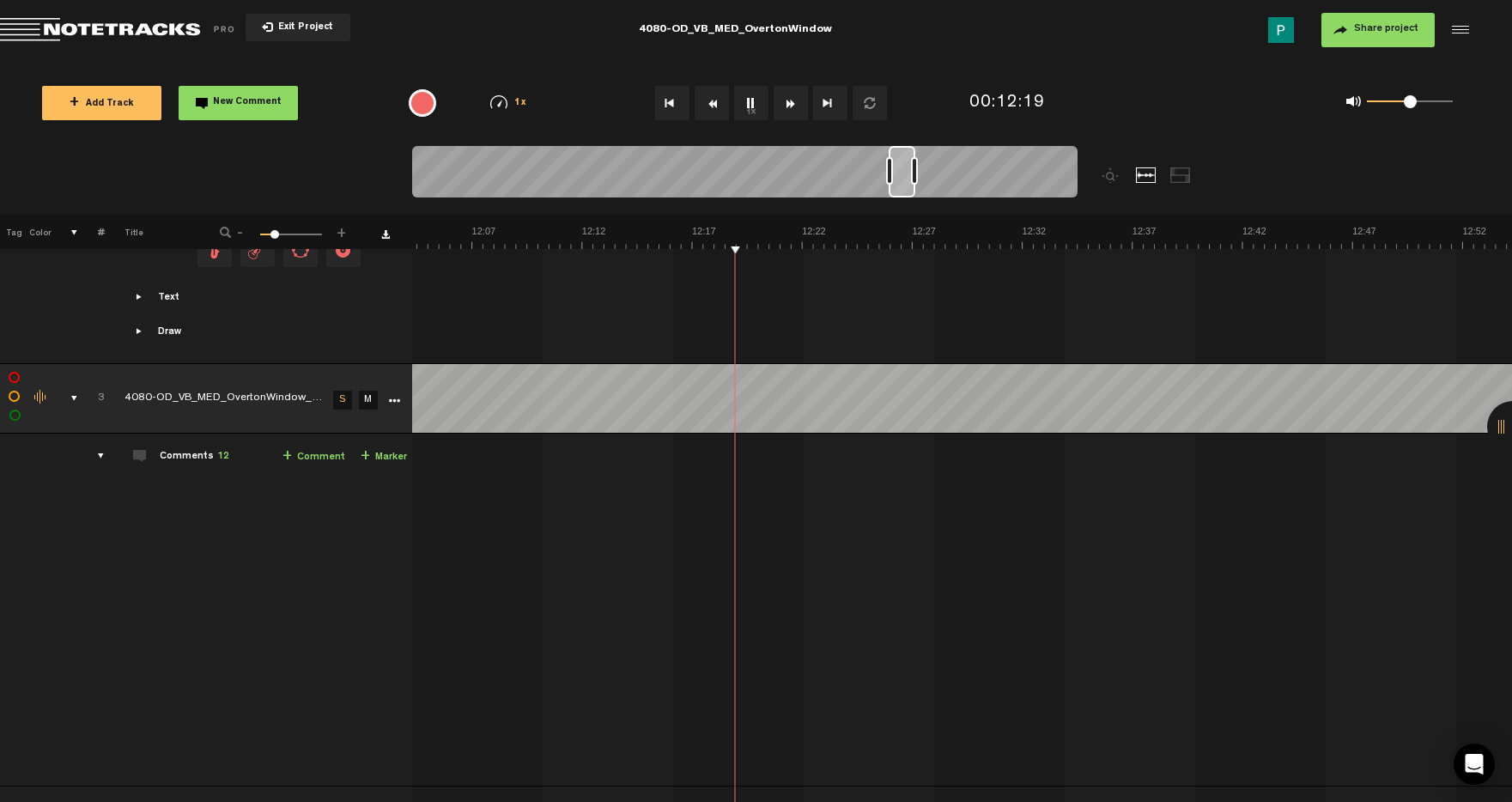
click at [744, 105] on button "1x" at bounding box center [751, 103] width 34 height 34
type textarea "0.5 second pause"
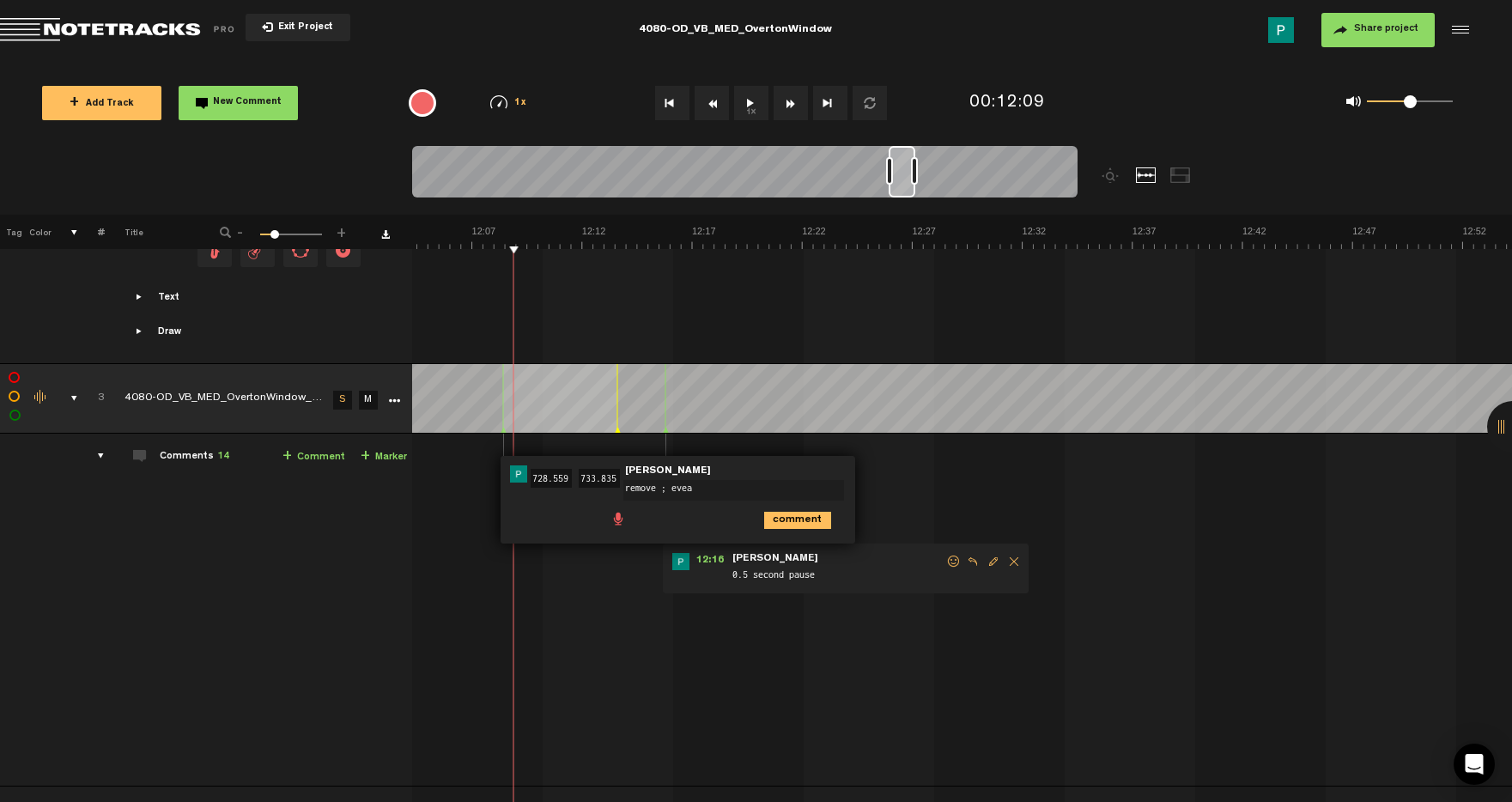
click at [704, 481] on textarea "remove ; evea" at bounding box center [734, 489] width 221 height 20
type textarea "remove ; leave 3 second pause"
click at [754, 105] on button "1x" at bounding box center [751, 103] width 34 height 34
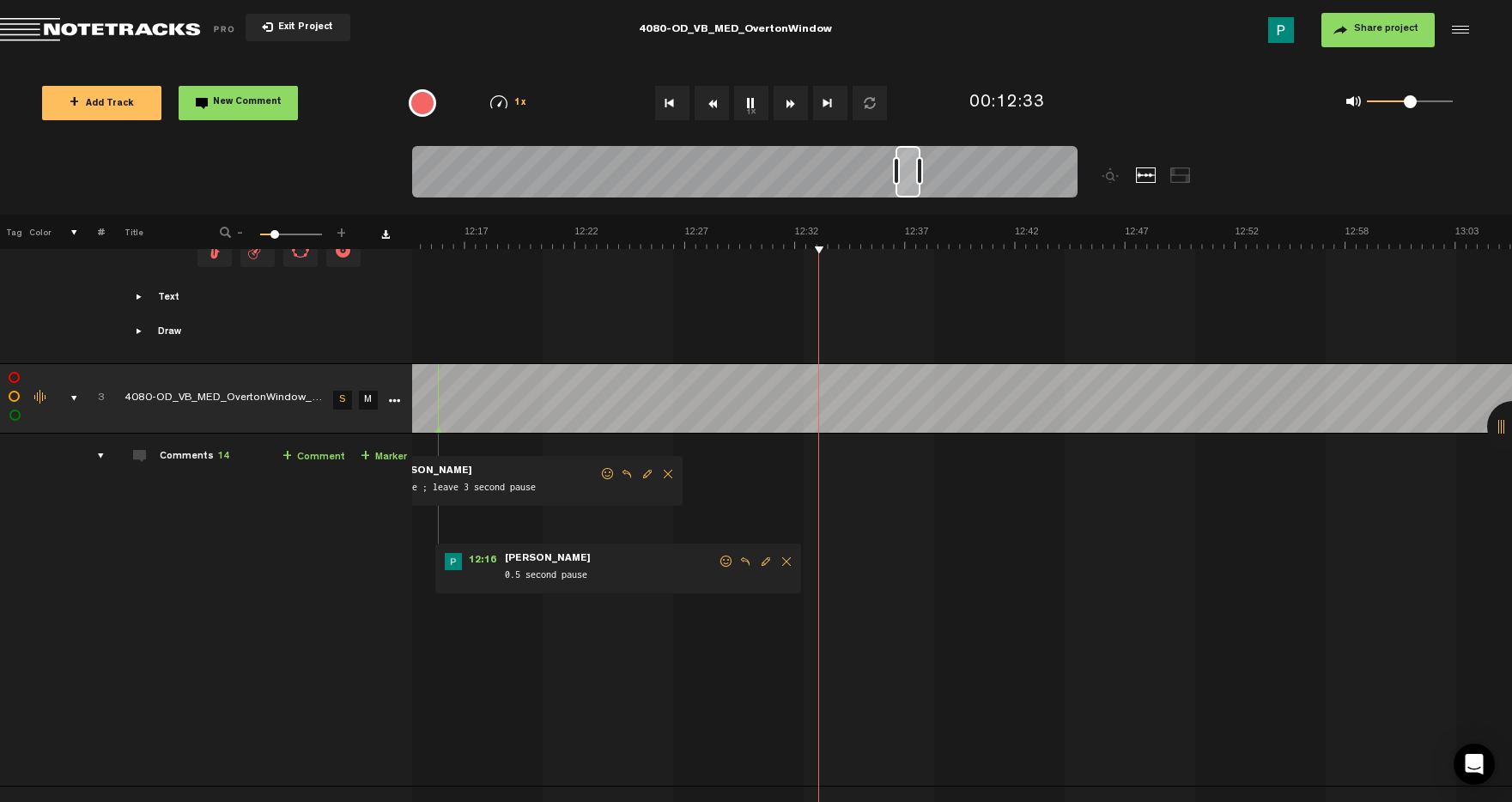
scroll to position [0, 15937]
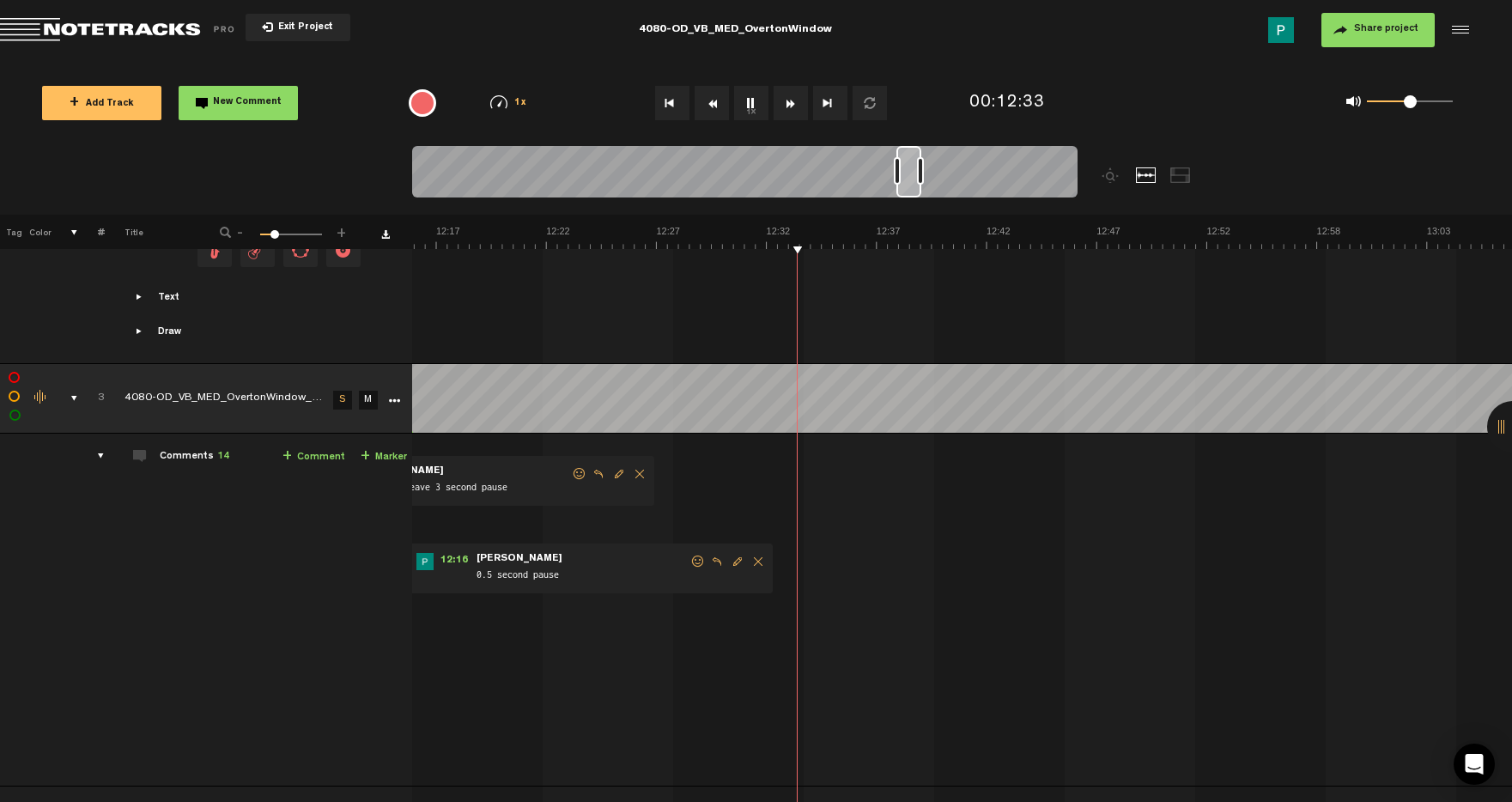
click at [906, 171] on div at bounding box center [909, 172] width 25 height 52
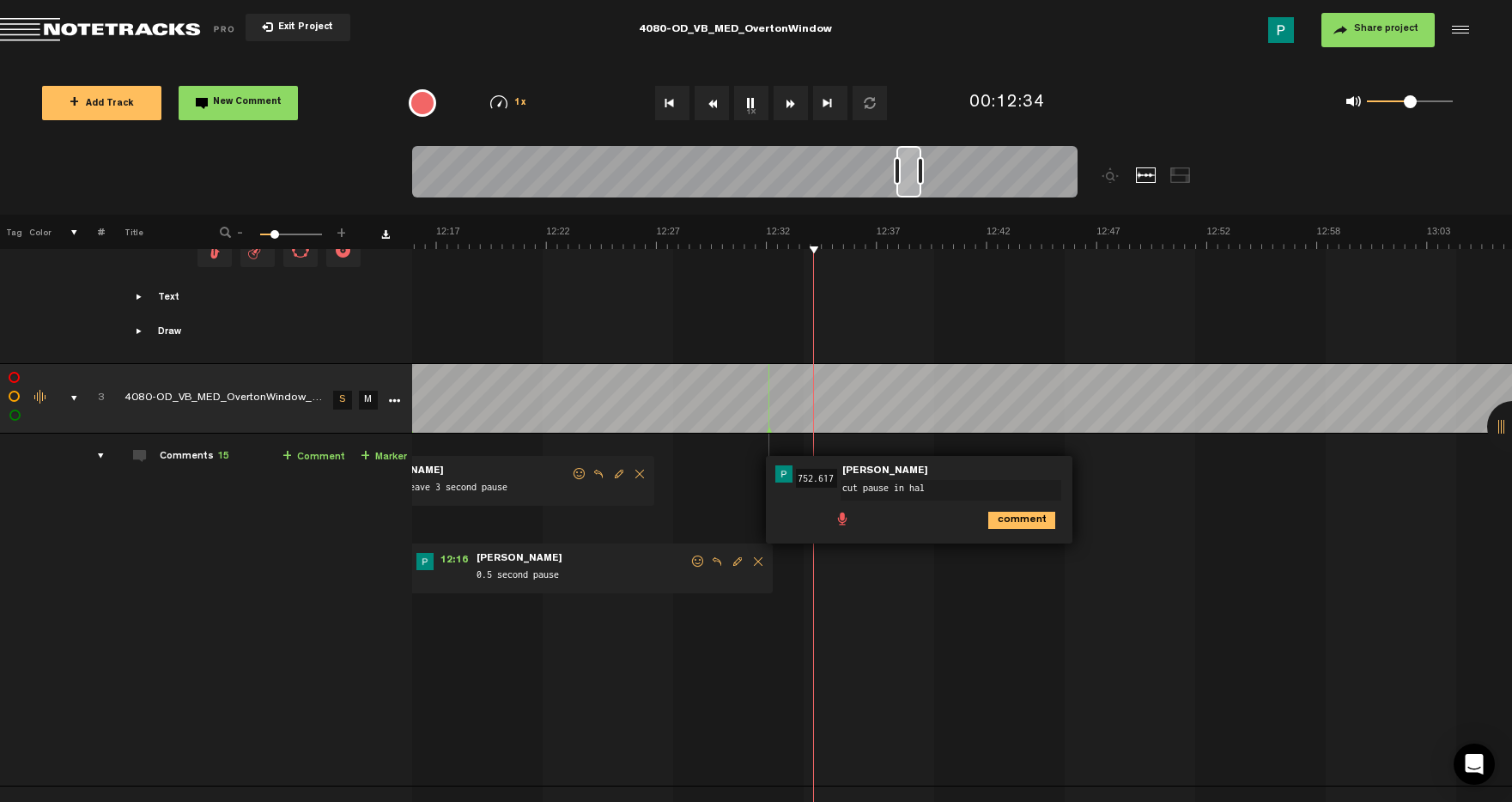
type textarea "cut pause in half"
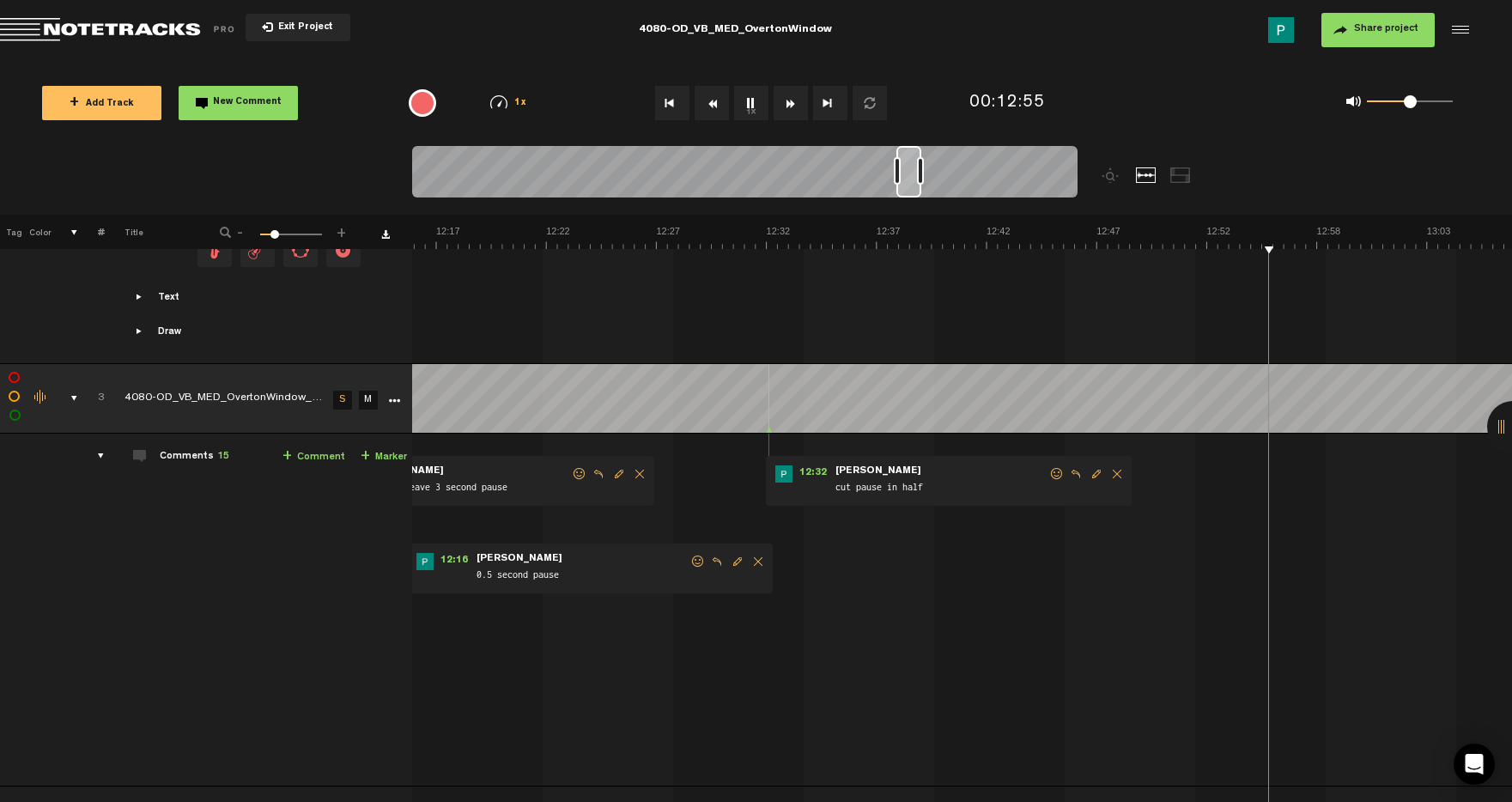
click at [759, 108] on button "1x" at bounding box center [751, 103] width 34 height 34
click at [758, 108] on button "1x" at bounding box center [751, 103] width 34 height 34
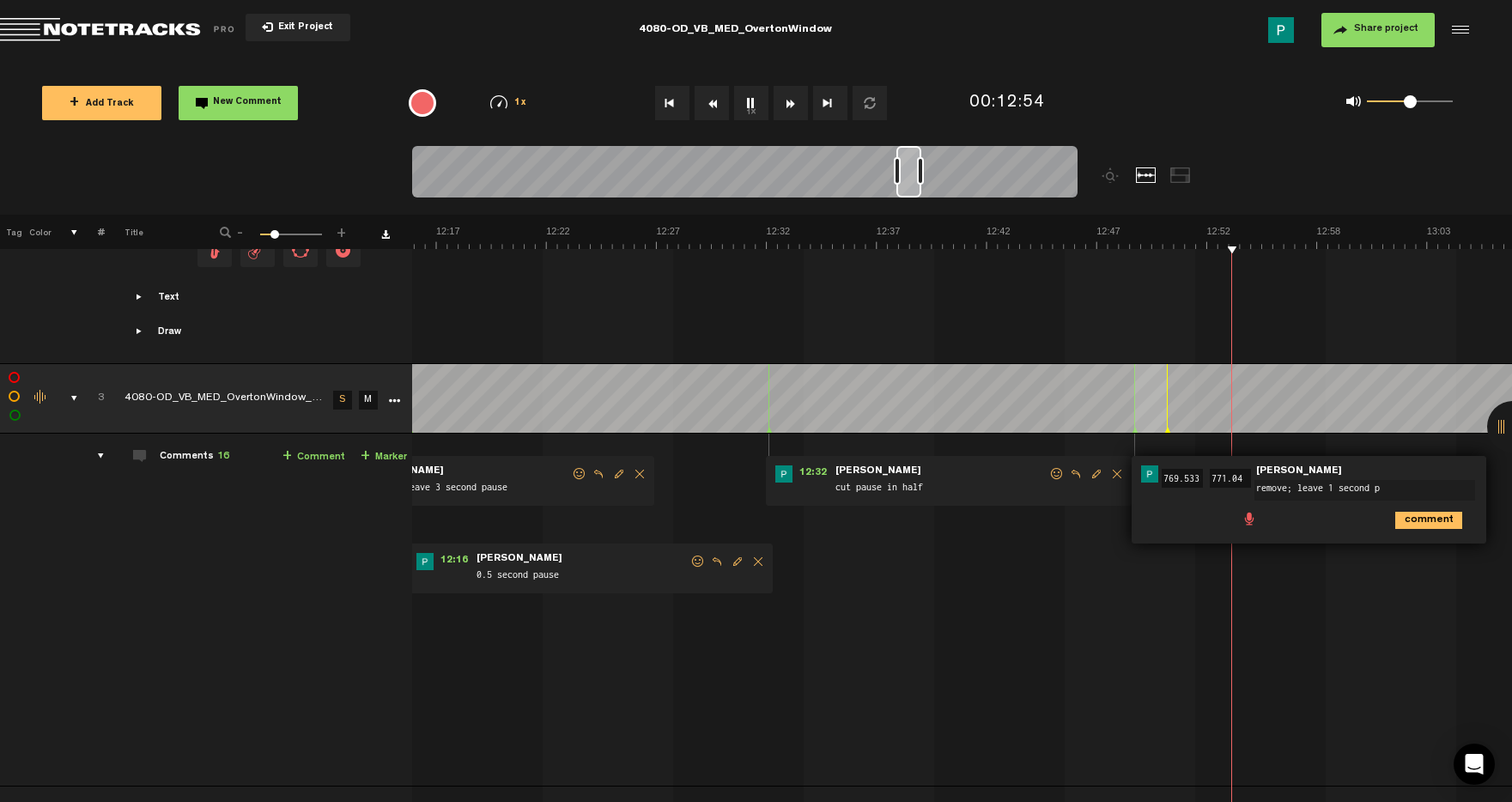
type textarea "remove; leave 1 second pa"
